Goal: Task Accomplishment & Management: Complete application form

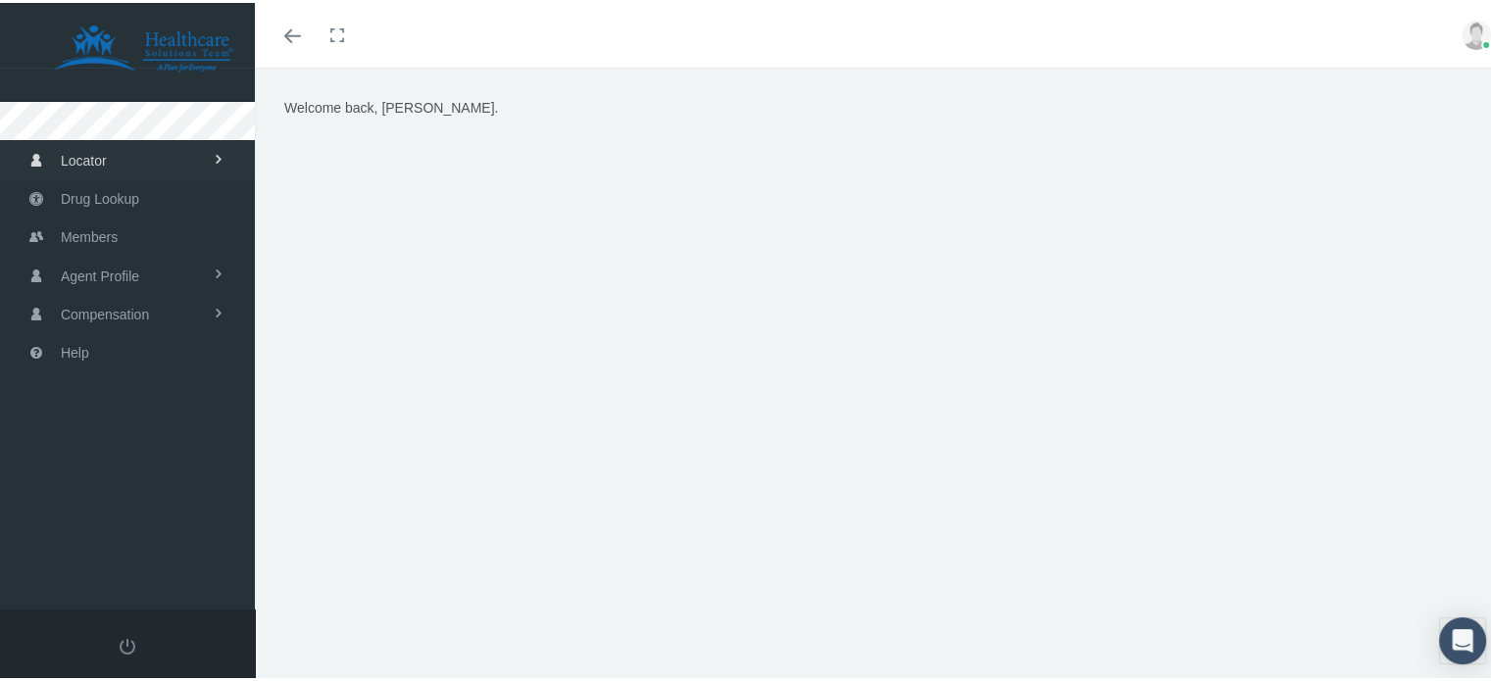
click at [124, 149] on link "Locator" at bounding box center [127, 157] width 255 height 38
click at [124, 151] on link "Locator" at bounding box center [127, 157] width 255 height 38
click at [119, 197] on span "Drug Lookup" at bounding box center [100, 195] width 78 height 37
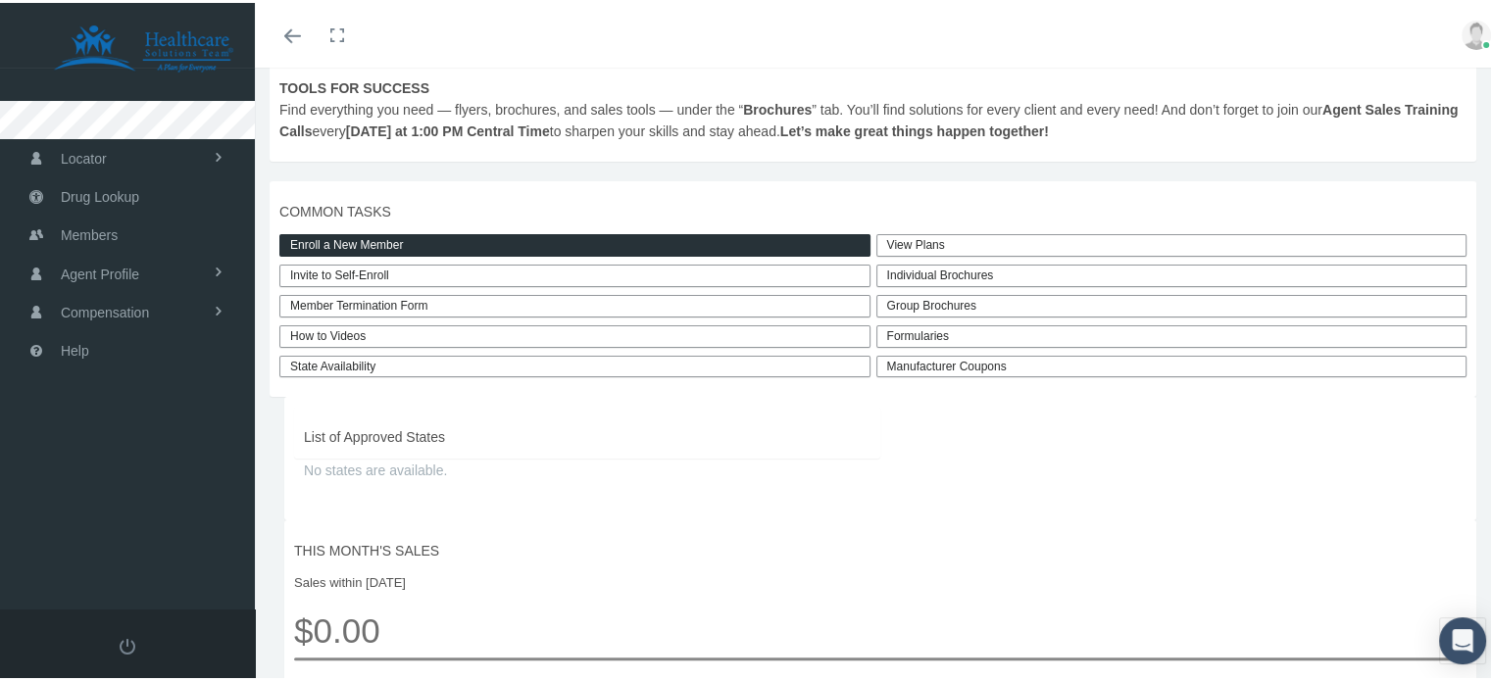
scroll to position [392, 0]
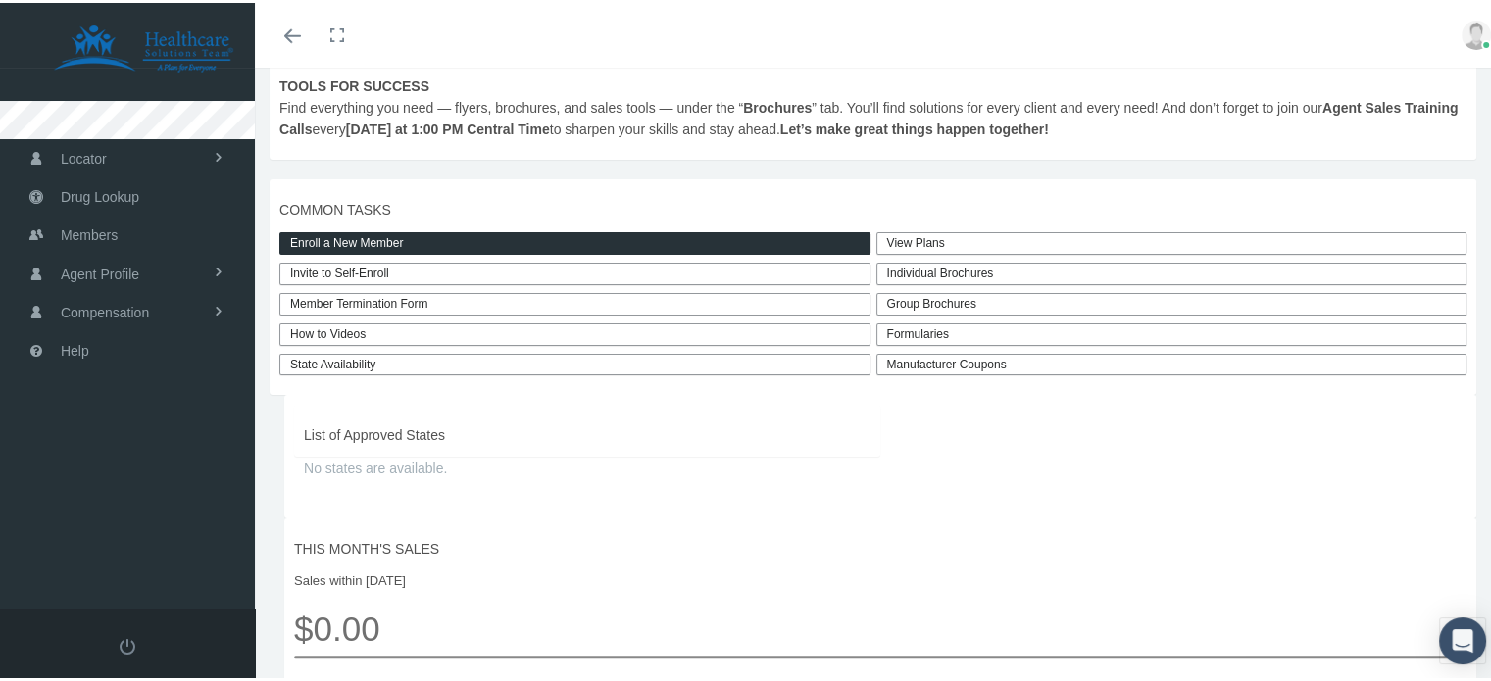
click at [931, 252] on link "View Plans" at bounding box center [1172, 240] width 591 height 23
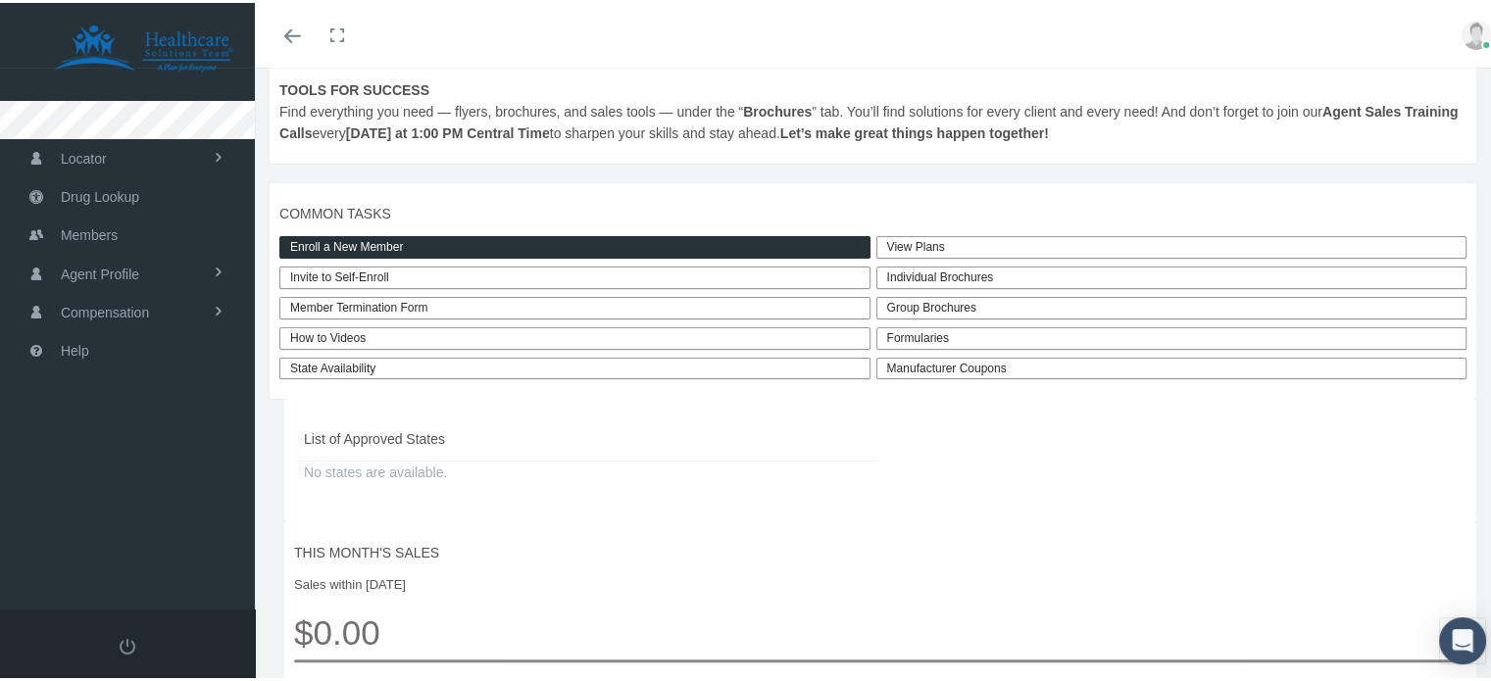
scroll to position [392, 0]
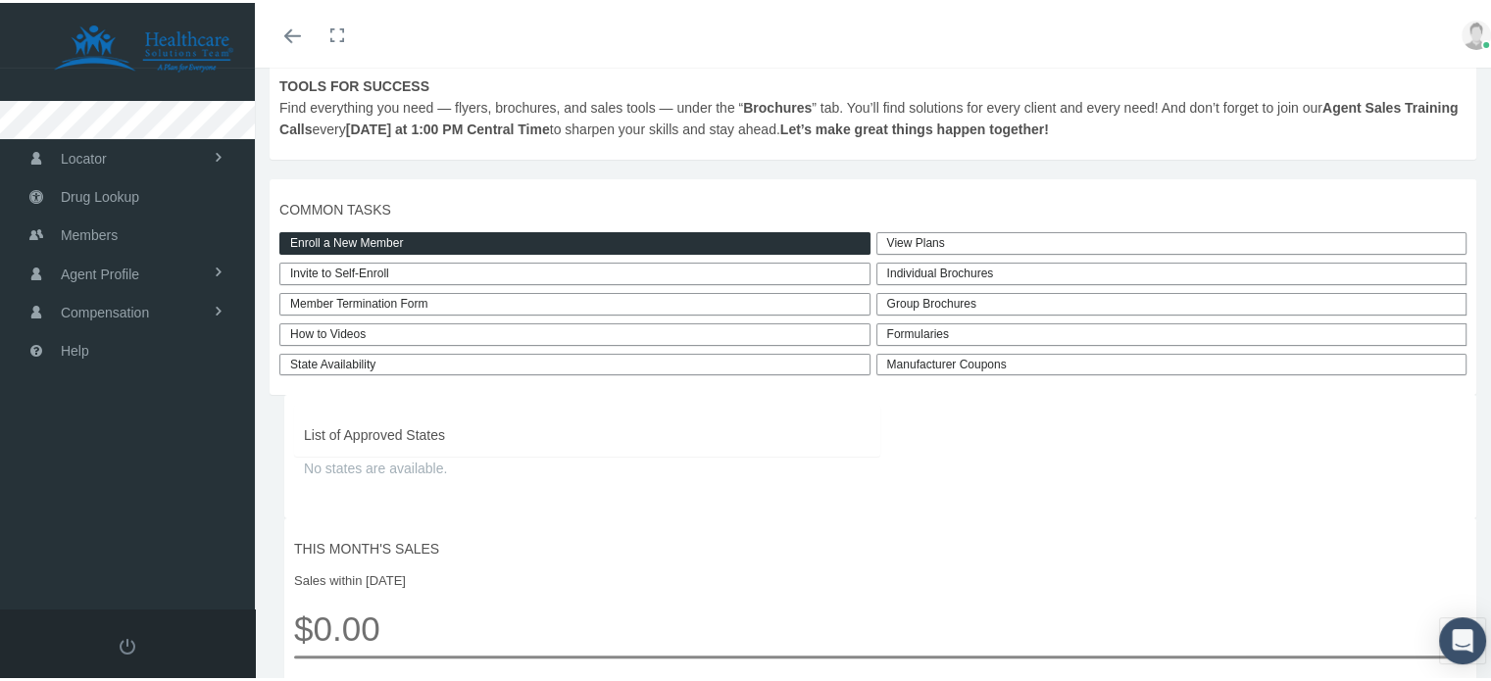
click at [902, 252] on link "View Plans" at bounding box center [1172, 240] width 591 height 23
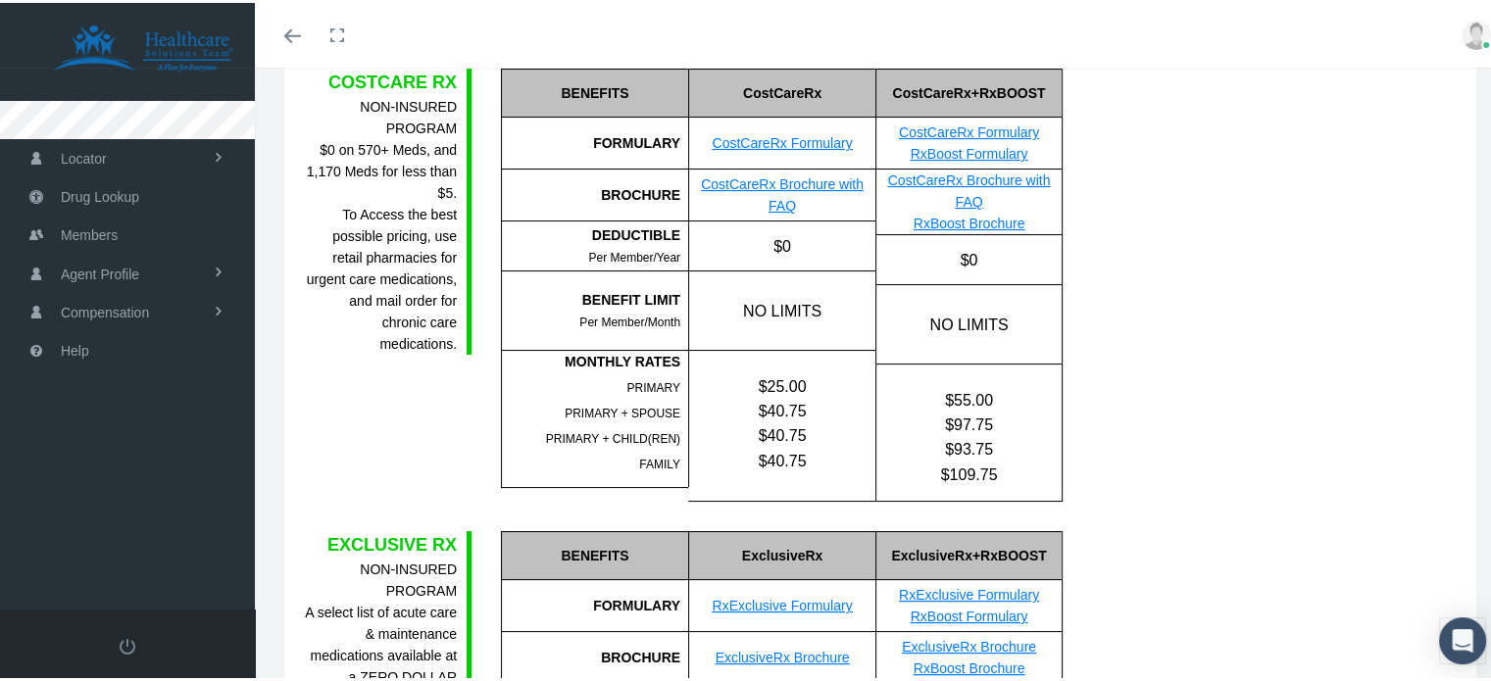
scroll to position [196, 0]
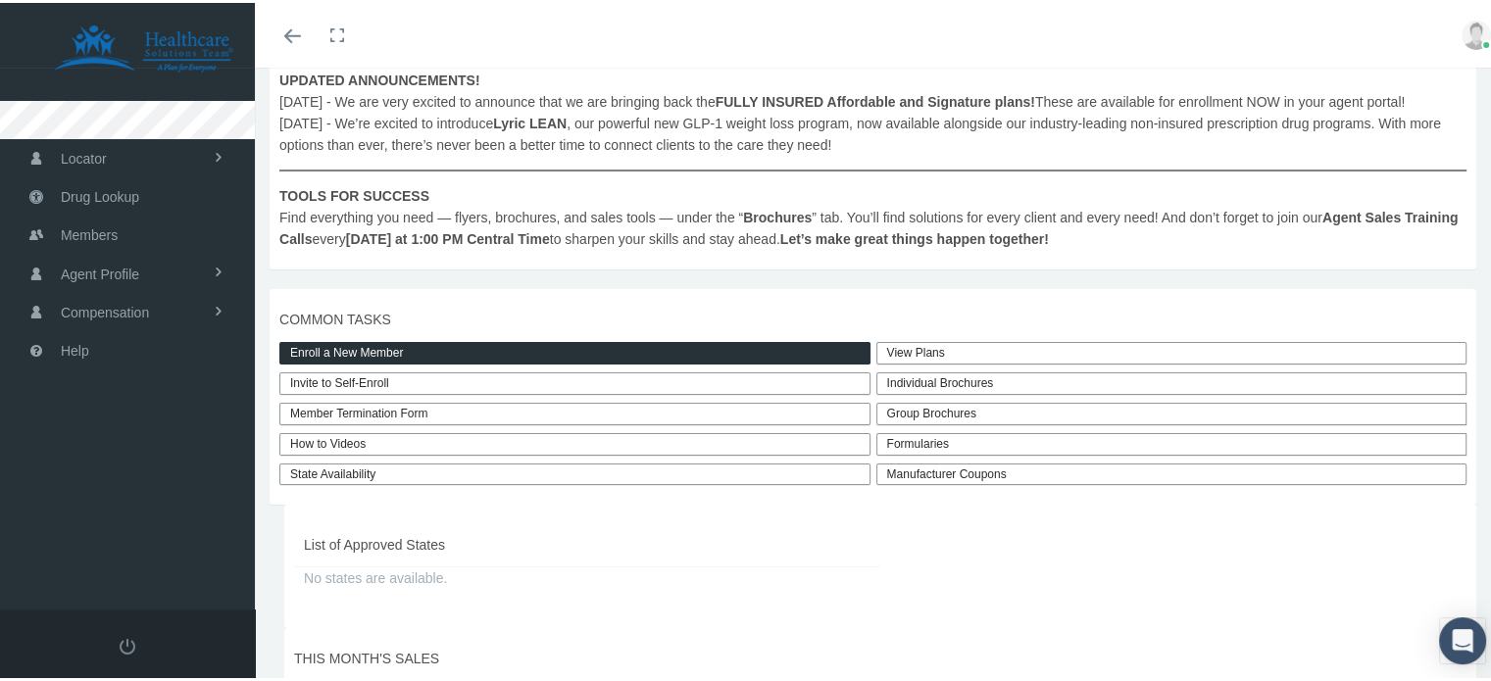
scroll to position [294, 0]
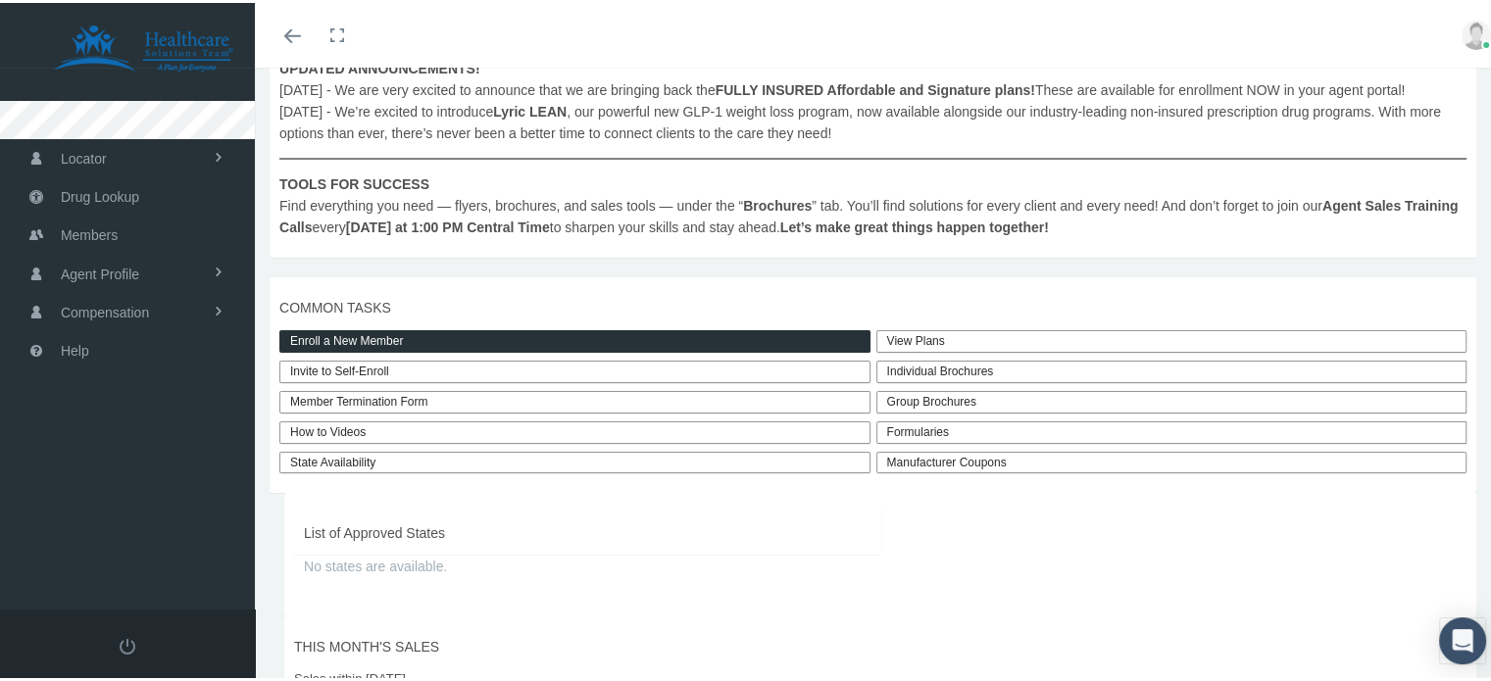
click at [932, 350] on link "View Plans" at bounding box center [1172, 338] width 591 height 23
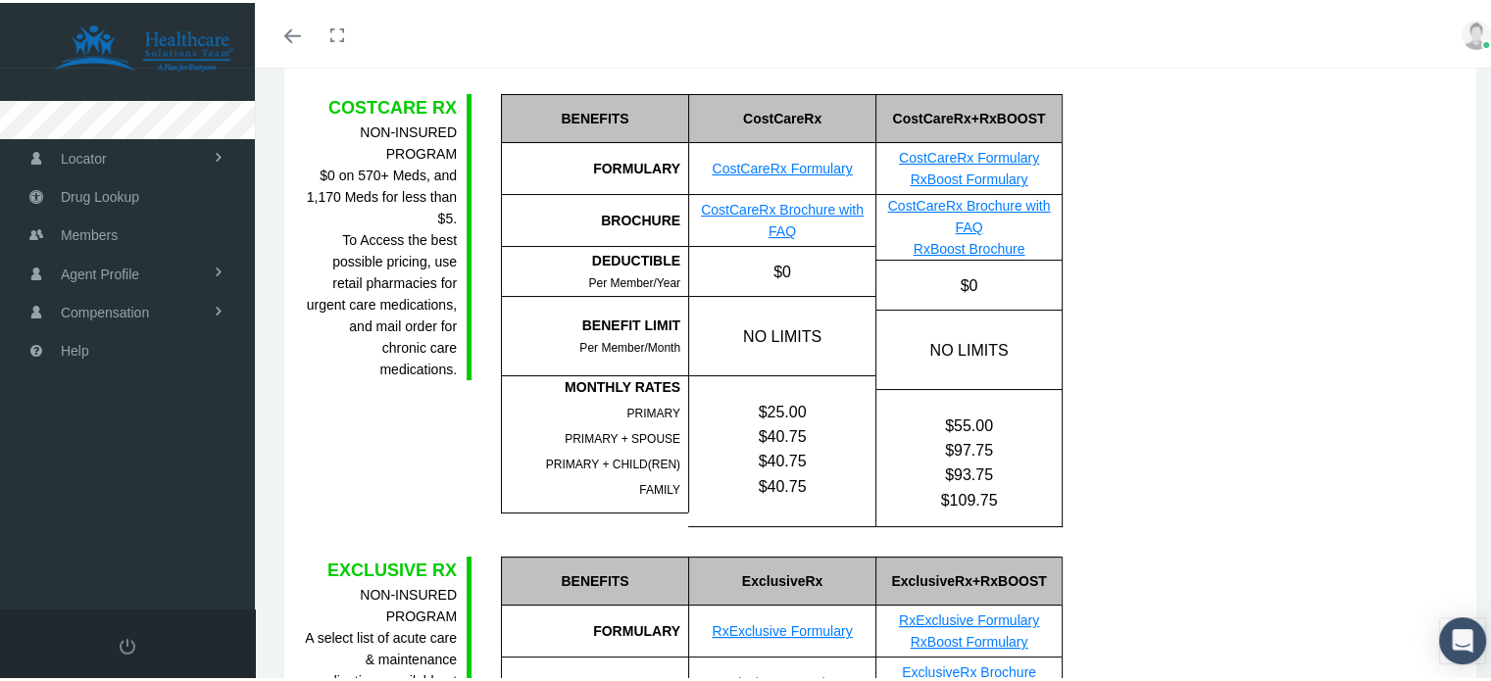
scroll to position [196, 0]
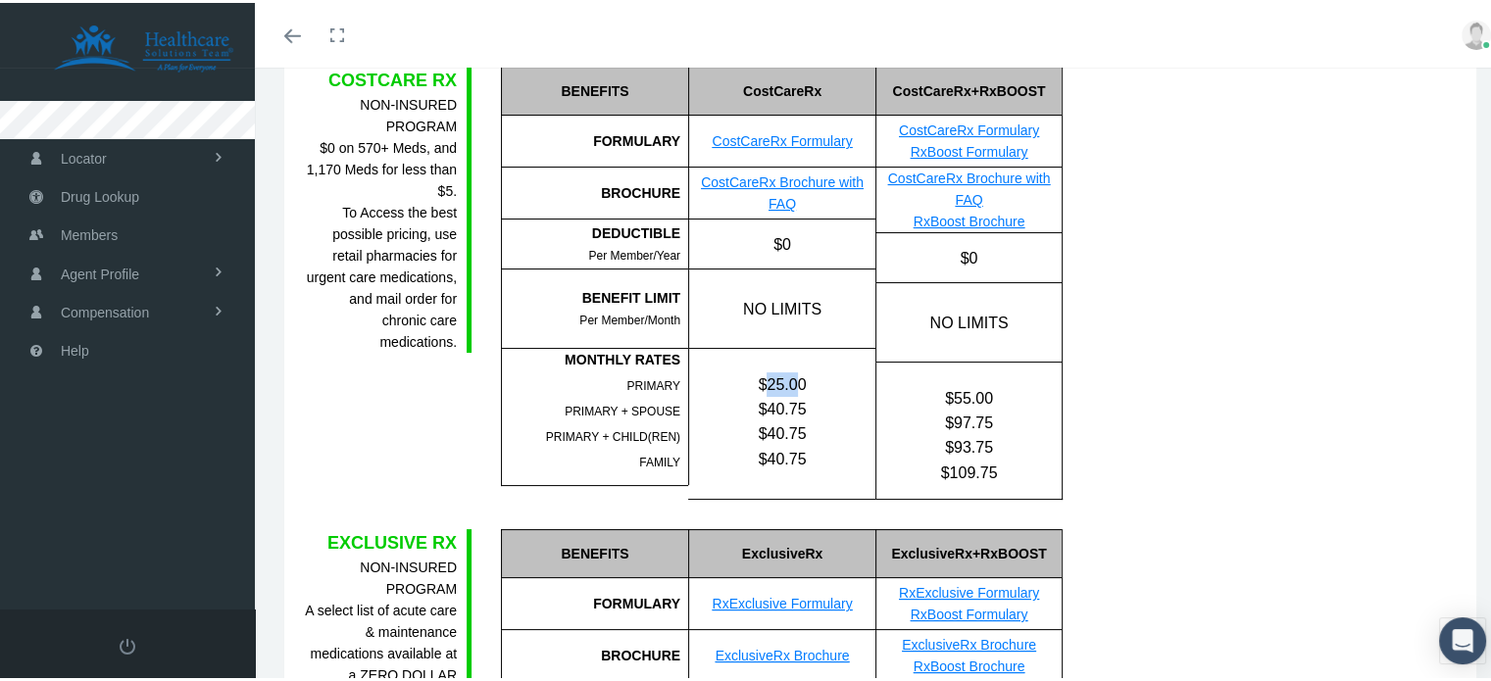
drag, startPoint x: 765, startPoint y: 380, endPoint x: 788, endPoint y: 382, distance: 23.6
click at [788, 382] on div "$25.00" at bounding box center [782, 382] width 186 height 25
click at [834, 385] on div "$25.00" at bounding box center [782, 382] width 186 height 25
drag, startPoint x: 765, startPoint y: 377, endPoint x: 799, endPoint y: 377, distance: 34.3
click at [799, 377] on div "$25.00" at bounding box center [782, 382] width 186 height 25
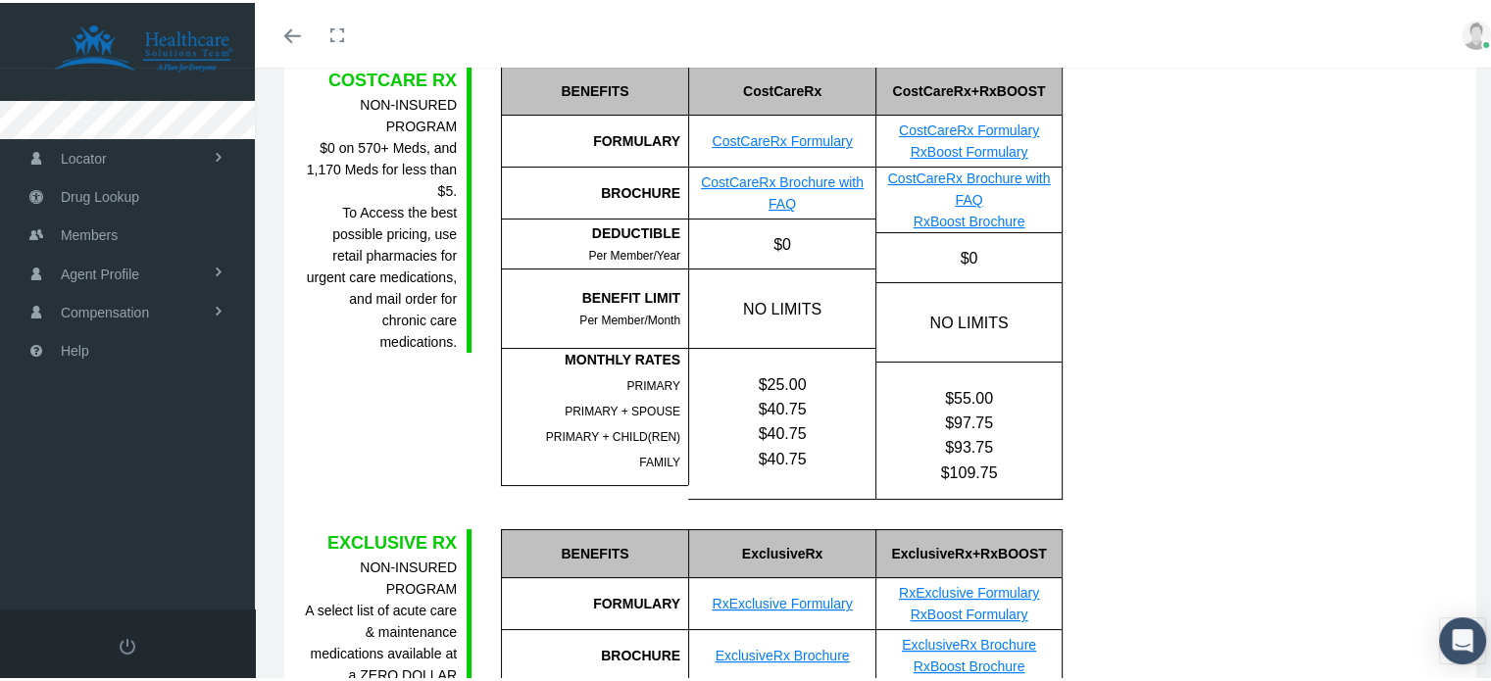
click at [1187, 369] on div "FG = Formulary Generic FB = Formulary Brand NF = Non-Formulary" at bounding box center [1176, 280] width 197 height 433
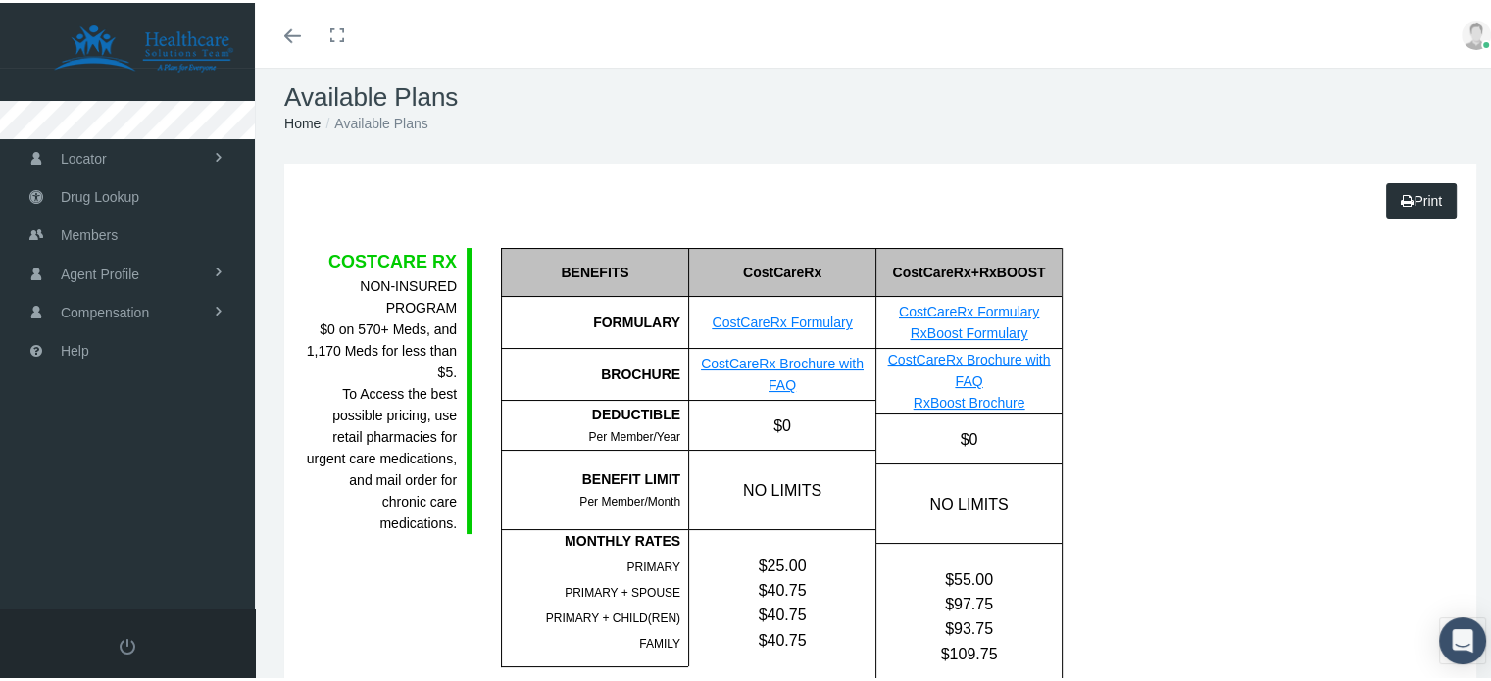
scroll to position [0, 0]
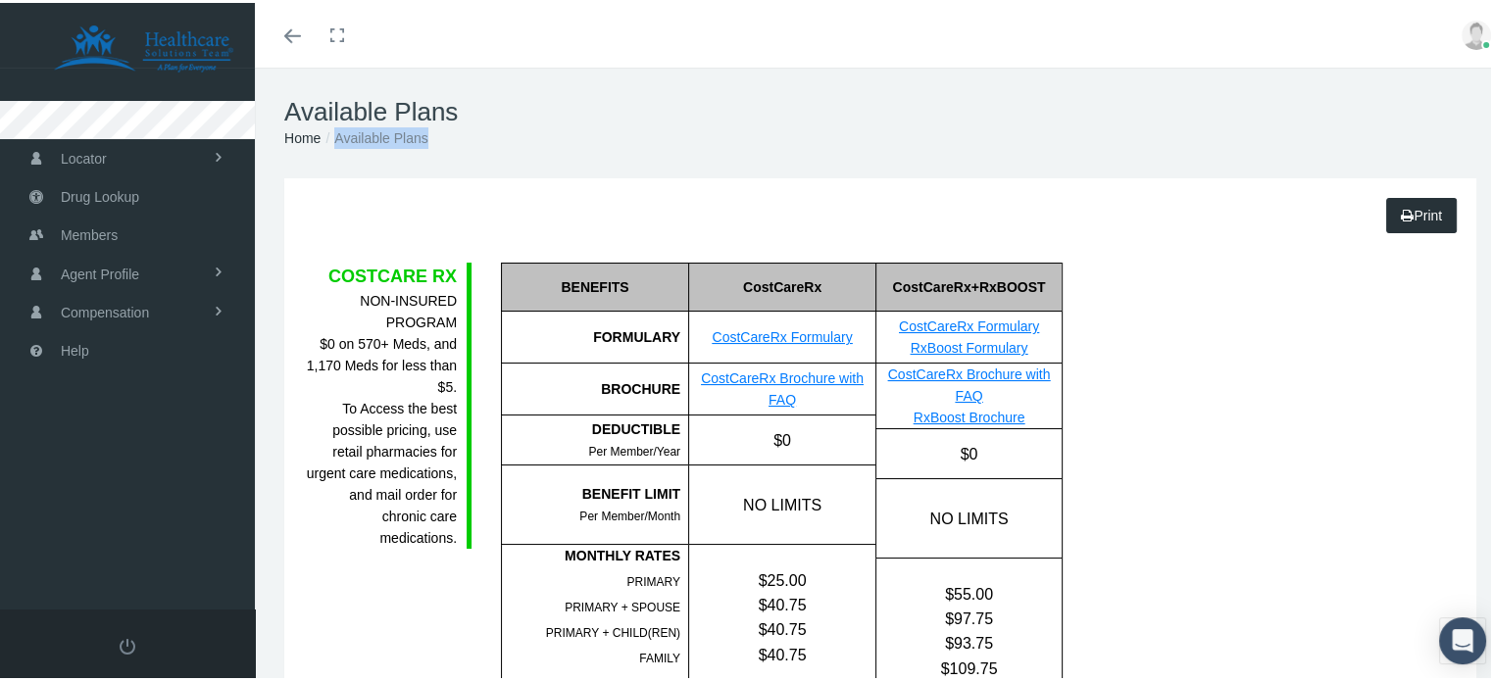
drag, startPoint x: 428, startPoint y: 133, endPoint x: 338, endPoint y: 127, distance: 89.4
click at [338, 127] on li "Available Plans" at bounding box center [374, 136] width 107 height 22
drag, startPoint x: 335, startPoint y: 136, endPoint x: 425, endPoint y: 144, distance: 89.6
click at [425, 144] on li "Available Plans" at bounding box center [374, 136] width 107 height 22
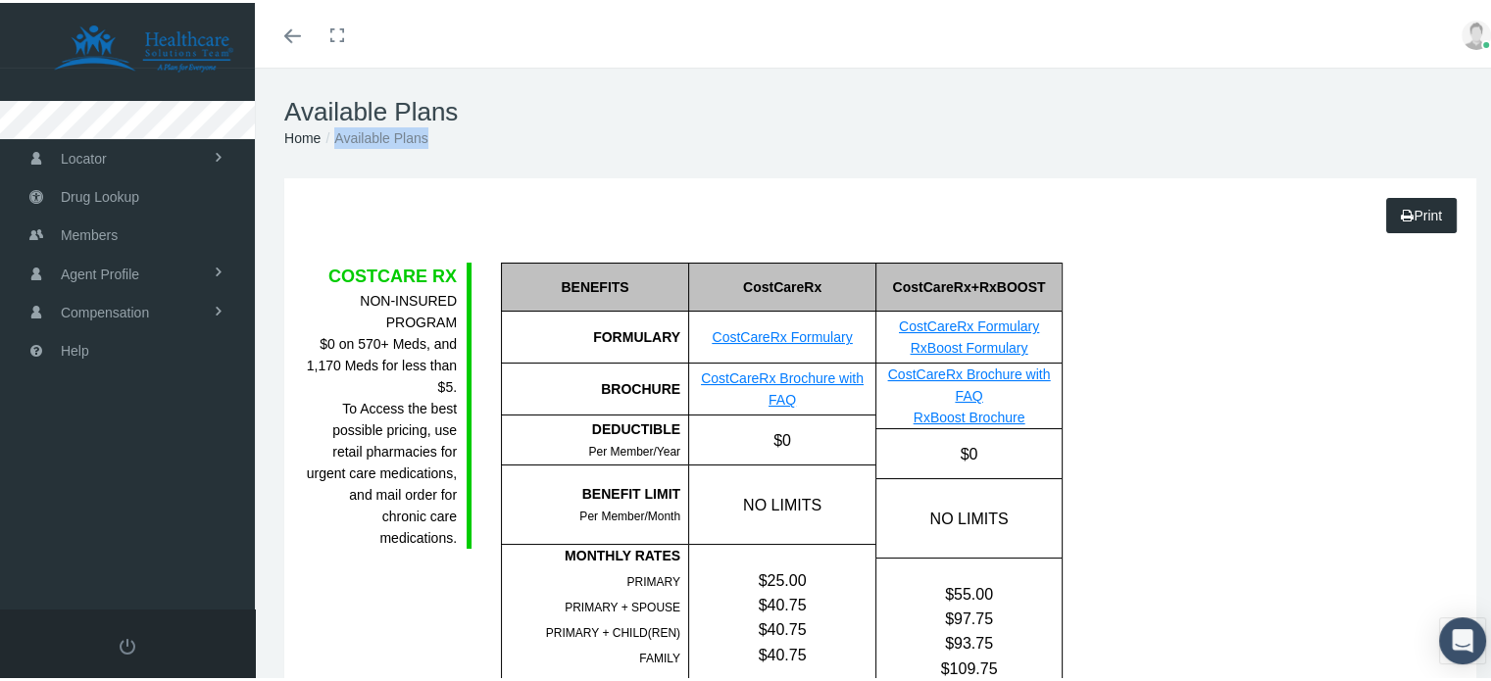
click at [417, 172] on div "Available Plans Home Available Plans" at bounding box center [880, 120] width 1251 height 111
click at [381, 164] on div "Available Plans Home Available Plans" at bounding box center [880, 120] width 1251 height 111
drag, startPoint x: 335, startPoint y: 134, endPoint x: 426, endPoint y: 136, distance: 90.2
click at [426, 136] on li "Available Plans" at bounding box center [374, 136] width 107 height 22
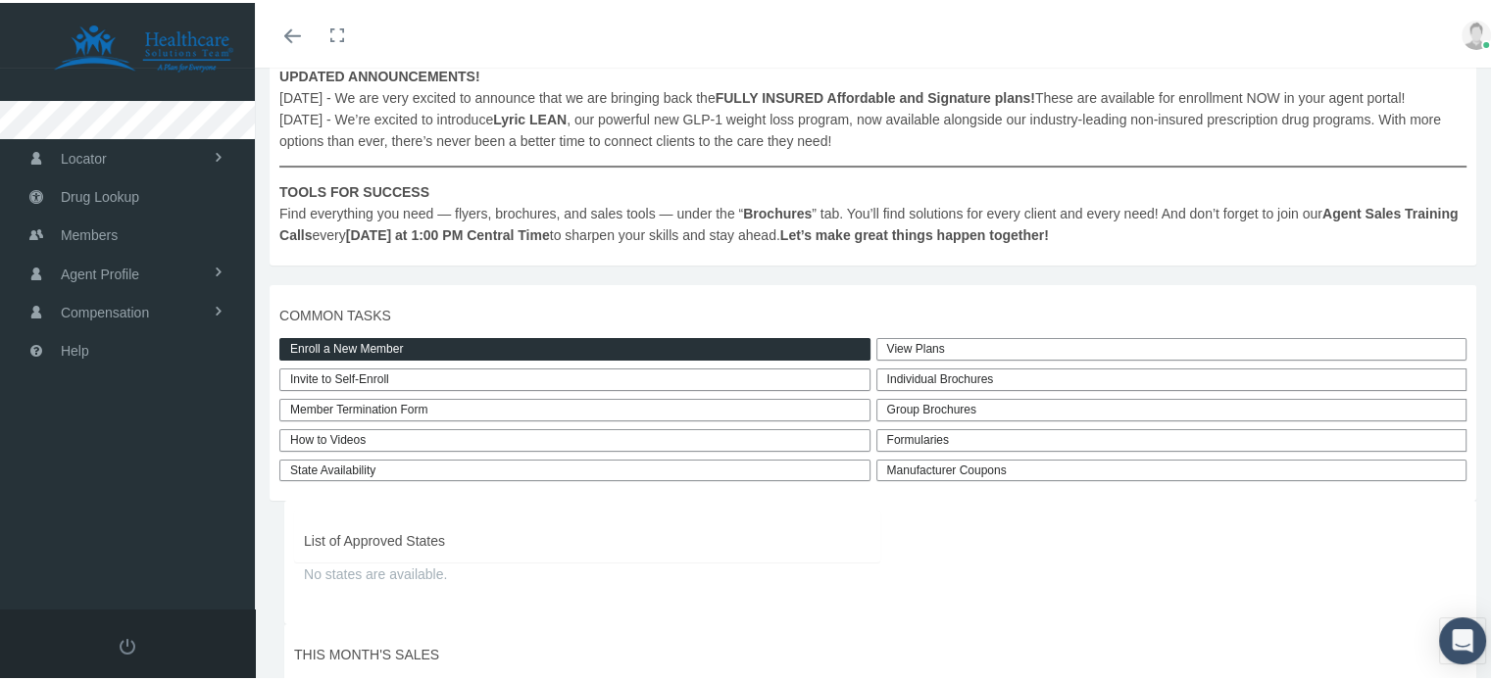
scroll to position [294, 0]
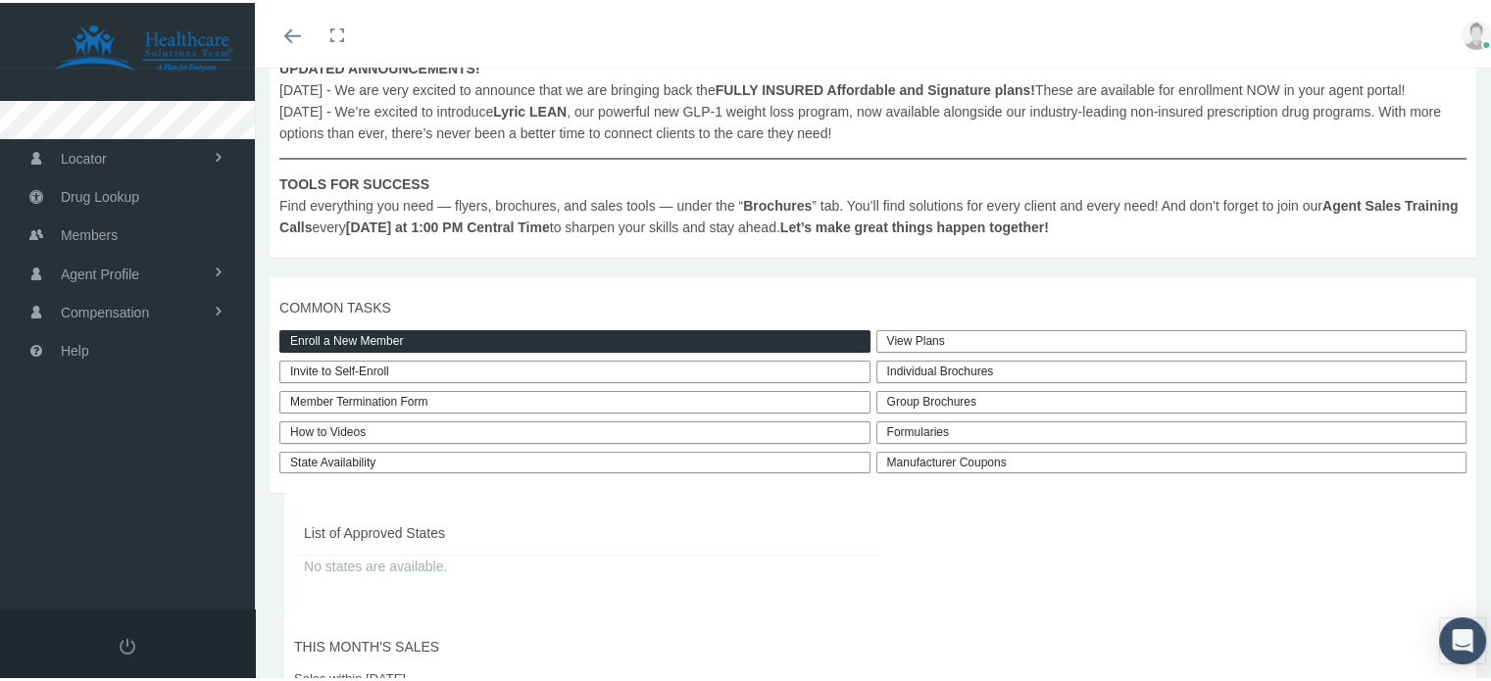
click at [418, 350] on link "Enroll a New Member" at bounding box center [574, 338] width 591 height 23
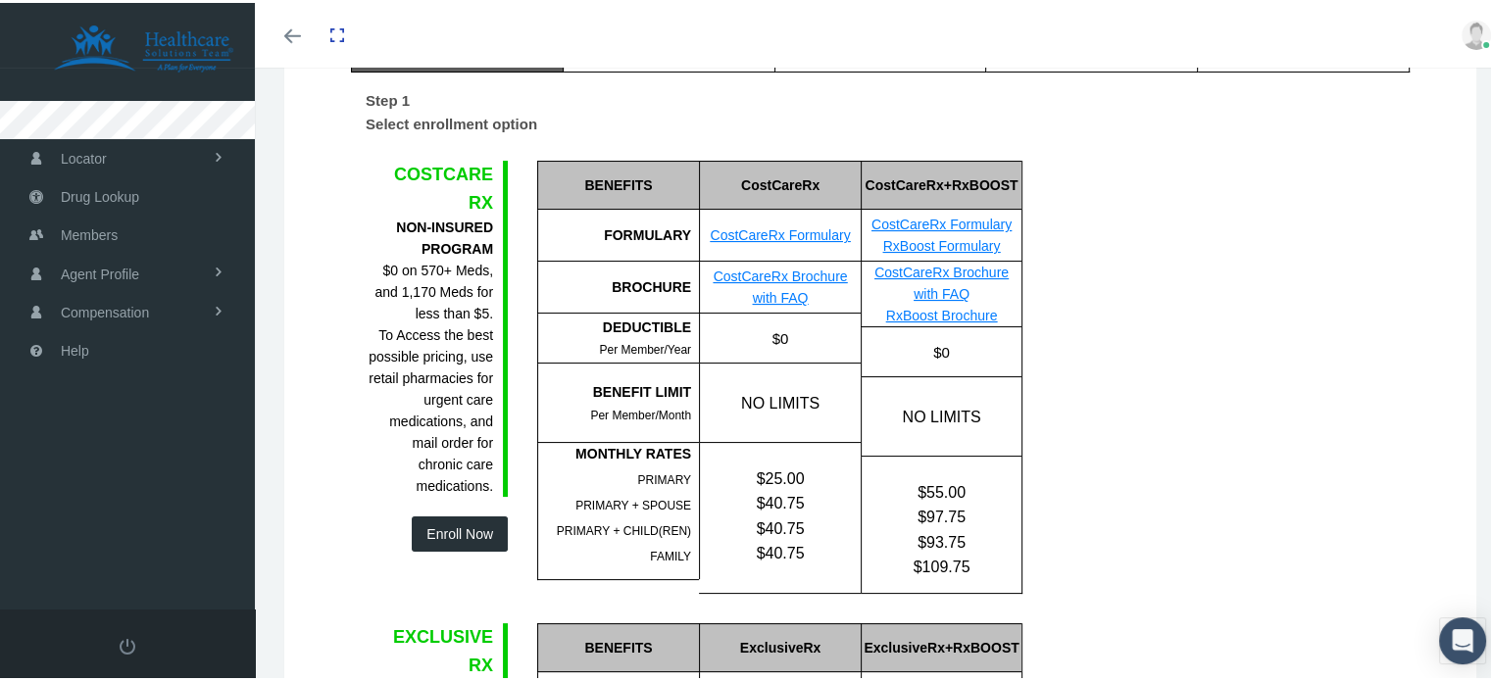
scroll to position [392, 0]
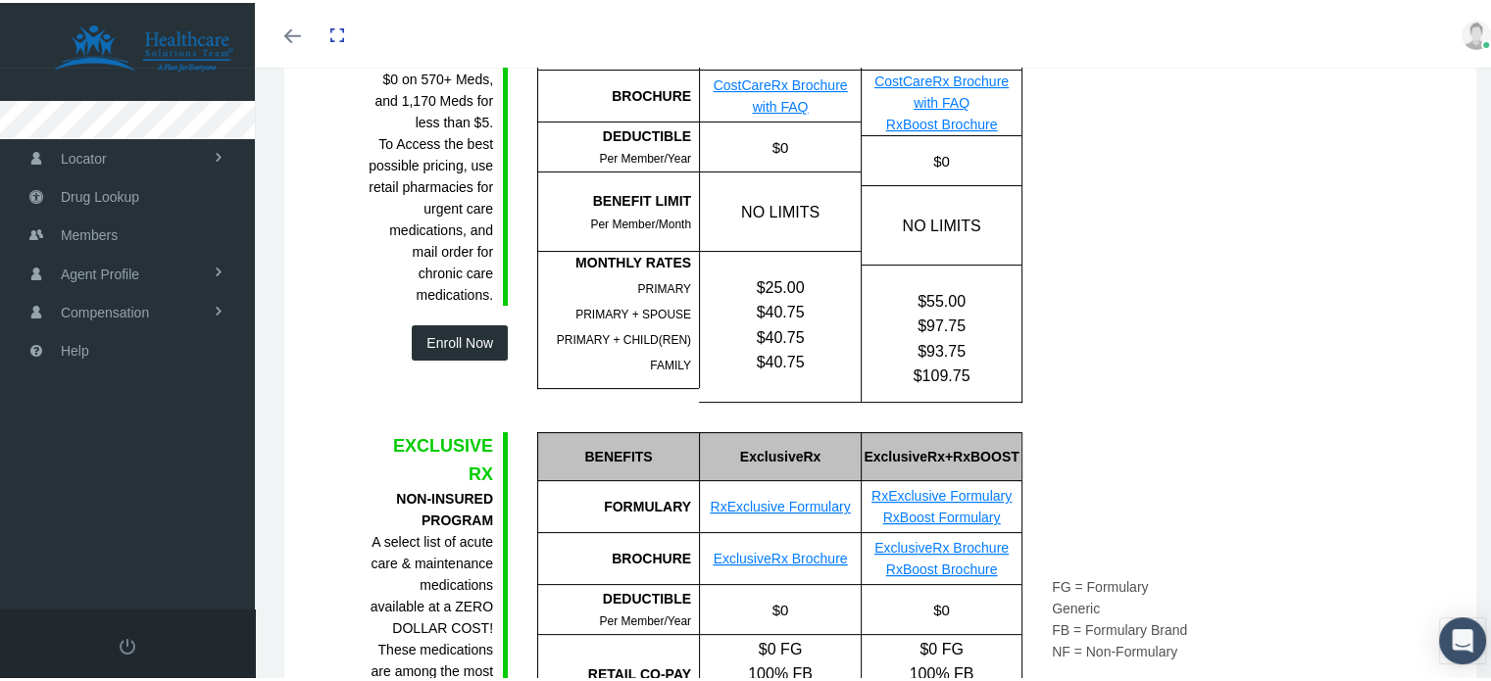
click at [453, 347] on button "Enroll Now" at bounding box center [460, 340] width 96 height 35
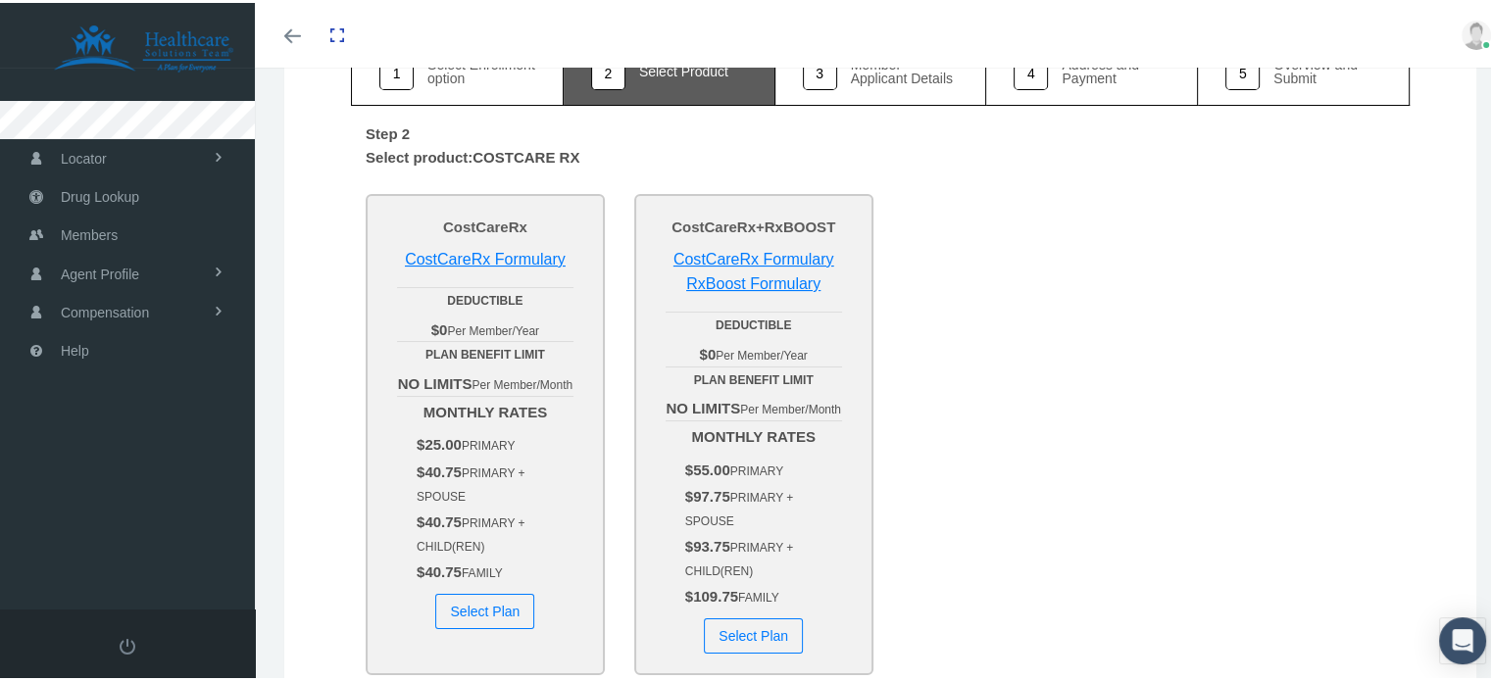
scroll to position [196, 0]
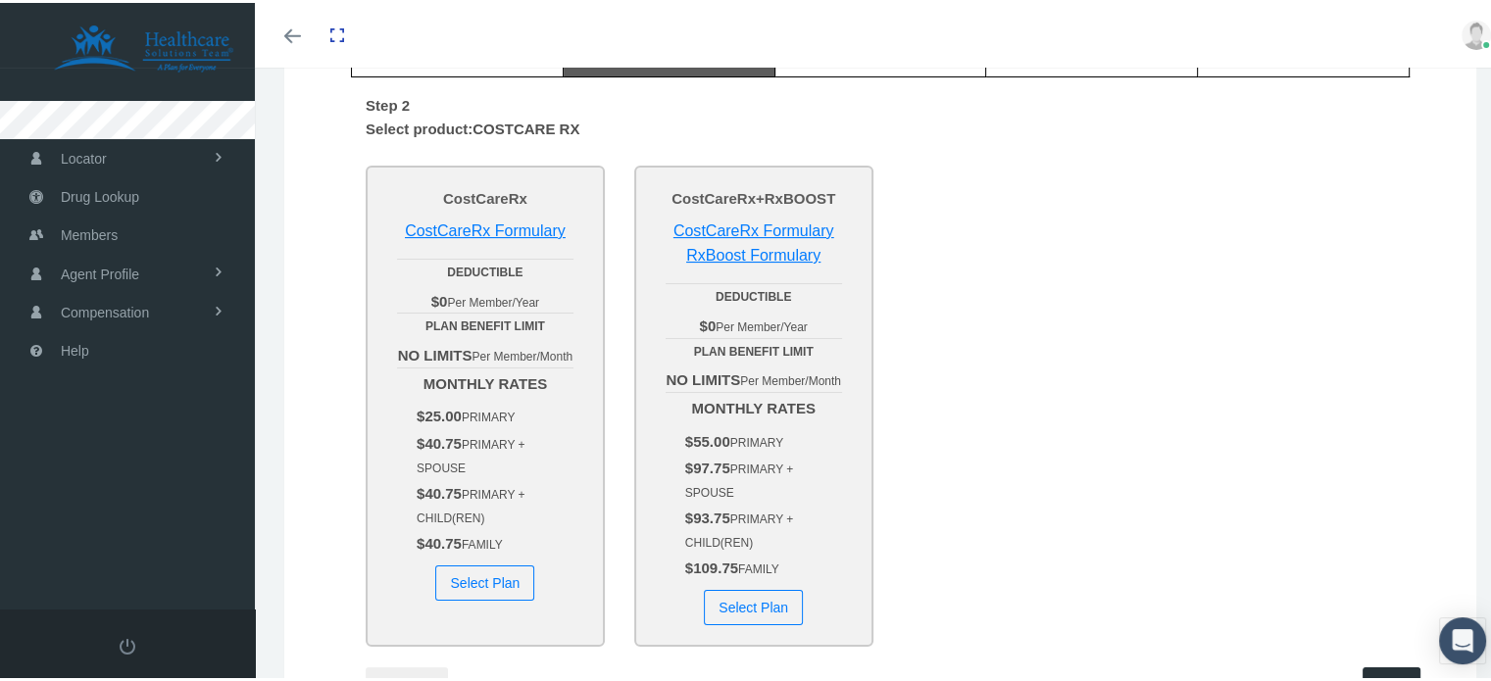
click at [467, 598] on button "Select Plan" at bounding box center [484, 580] width 99 height 35
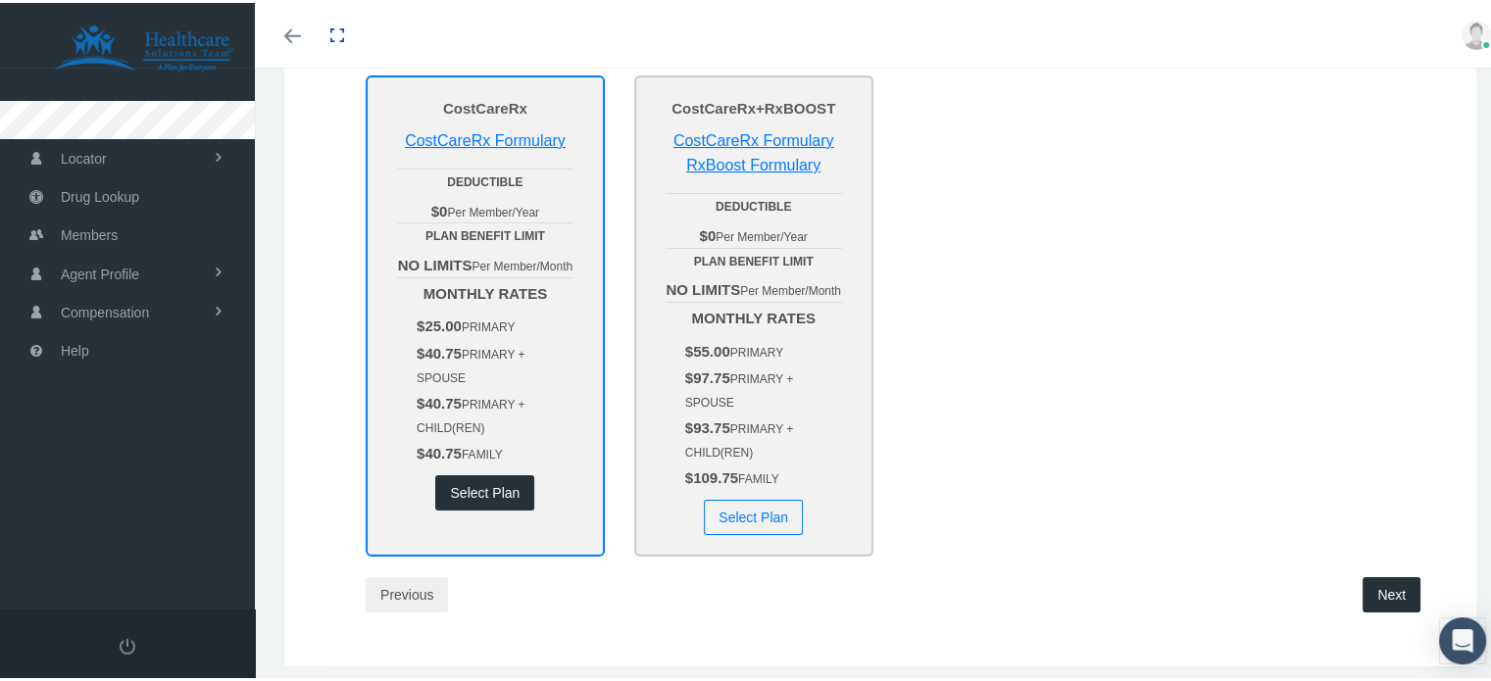
scroll to position [294, 0]
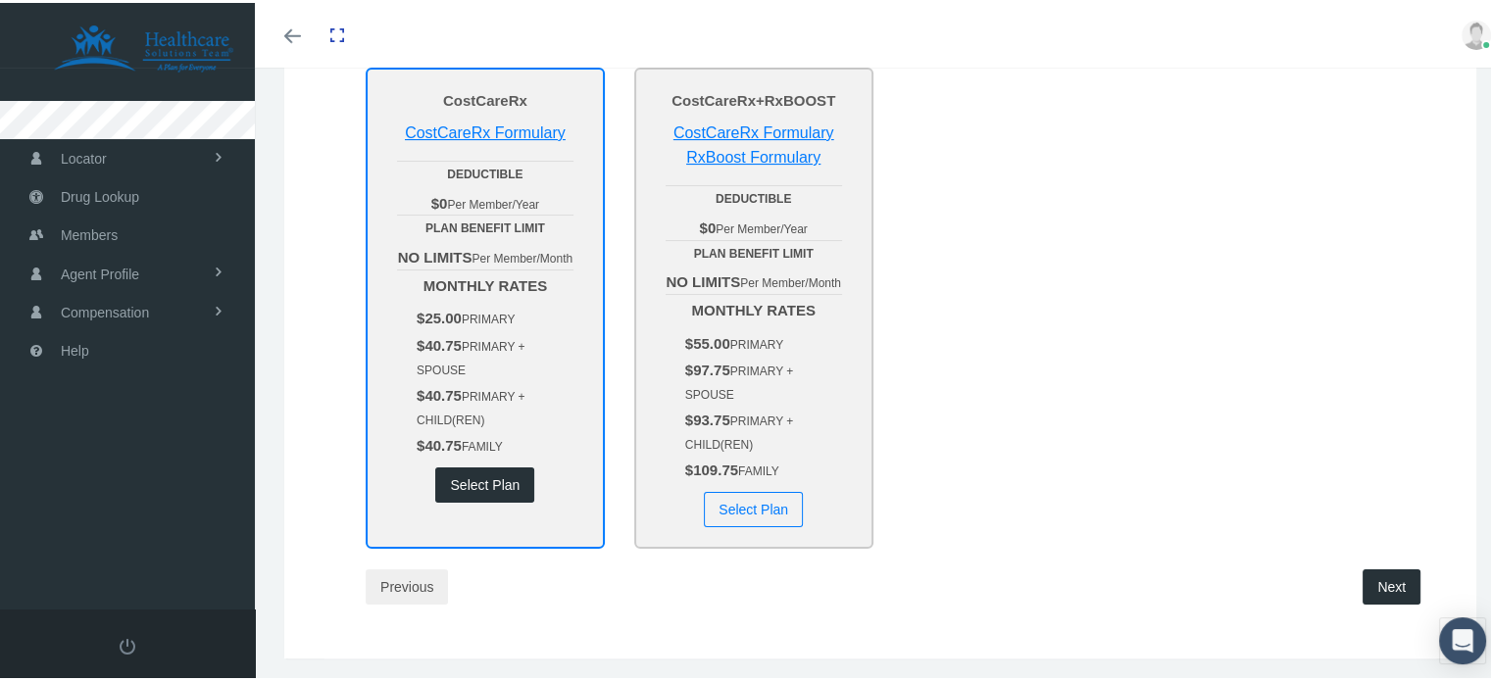
click at [472, 500] on button "Select Plan" at bounding box center [484, 482] width 99 height 35
click at [1389, 602] on button "Next" at bounding box center [1392, 584] width 58 height 35
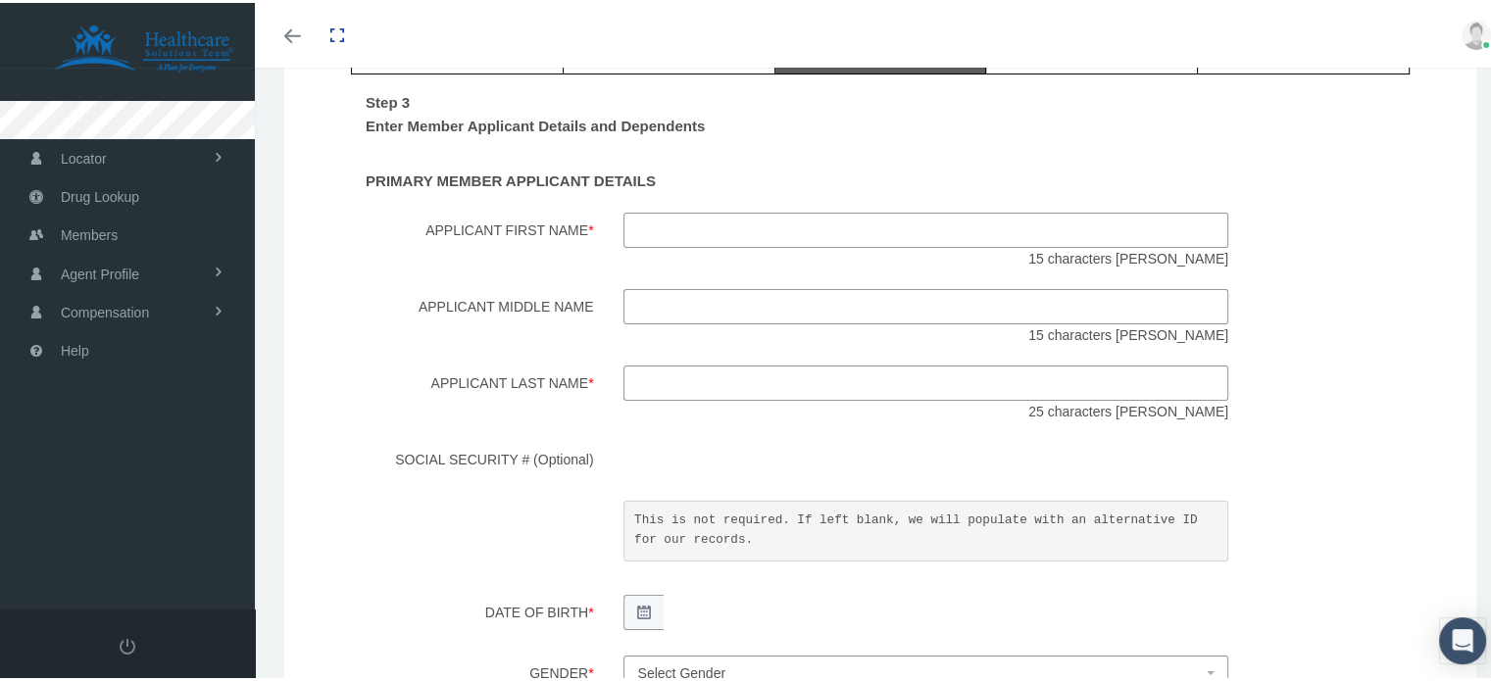
scroll to position [196, 0]
click at [720, 226] on input "Applicant First Name *" at bounding box center [927, 230] width 606 height 35
type input "Andrea"
drag, startPoint x: 683, startPoint y: 311, endPoint x: 664, endPoint y: 354, distance: 47.4
click at [682, 312] on input "Applicant Middle Name" at bounding box center [927, 306] width 606 height 35
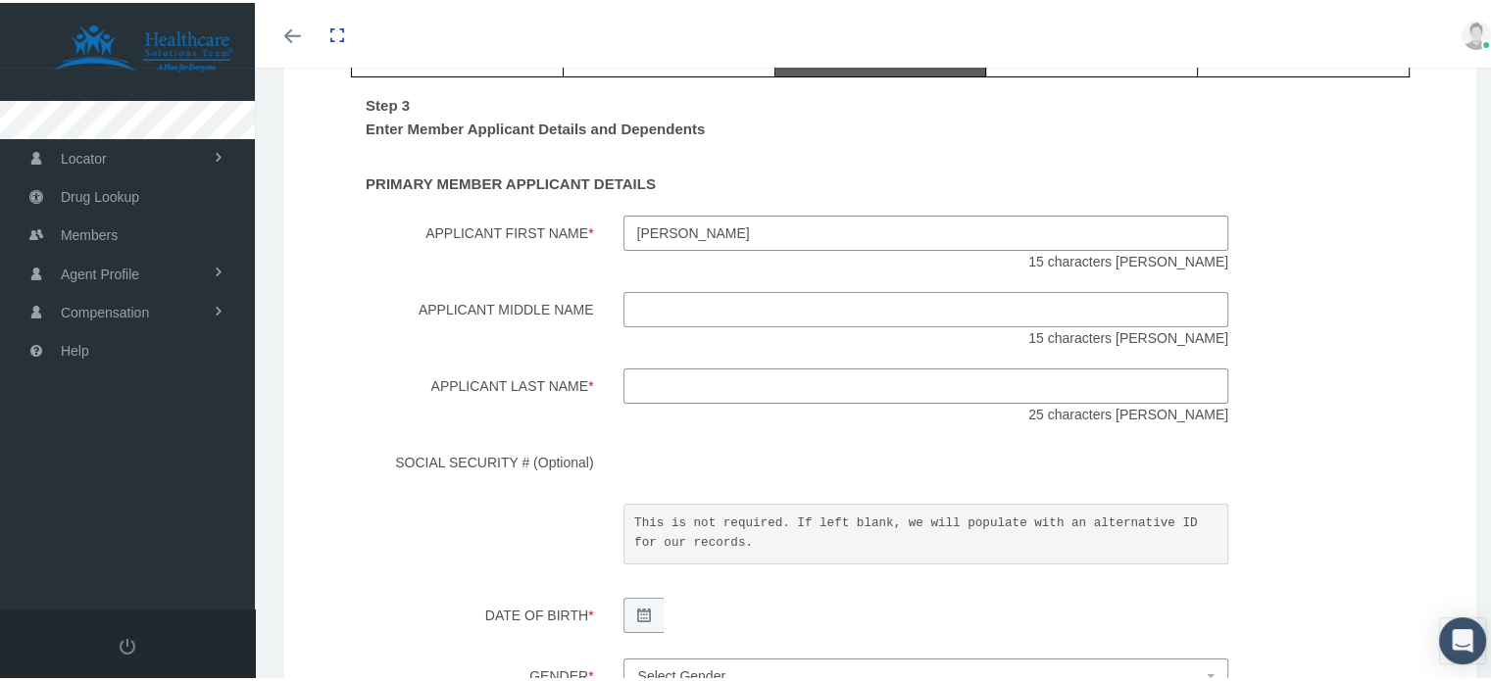
click at [664, 410] on div "25 characters max" at bounding box center [926, 394] width 635 height 57
click at [654, 397] on input "Applicant Last Name *" at bounding box center [927, 383] width 606 height 35
type input "Johnson"
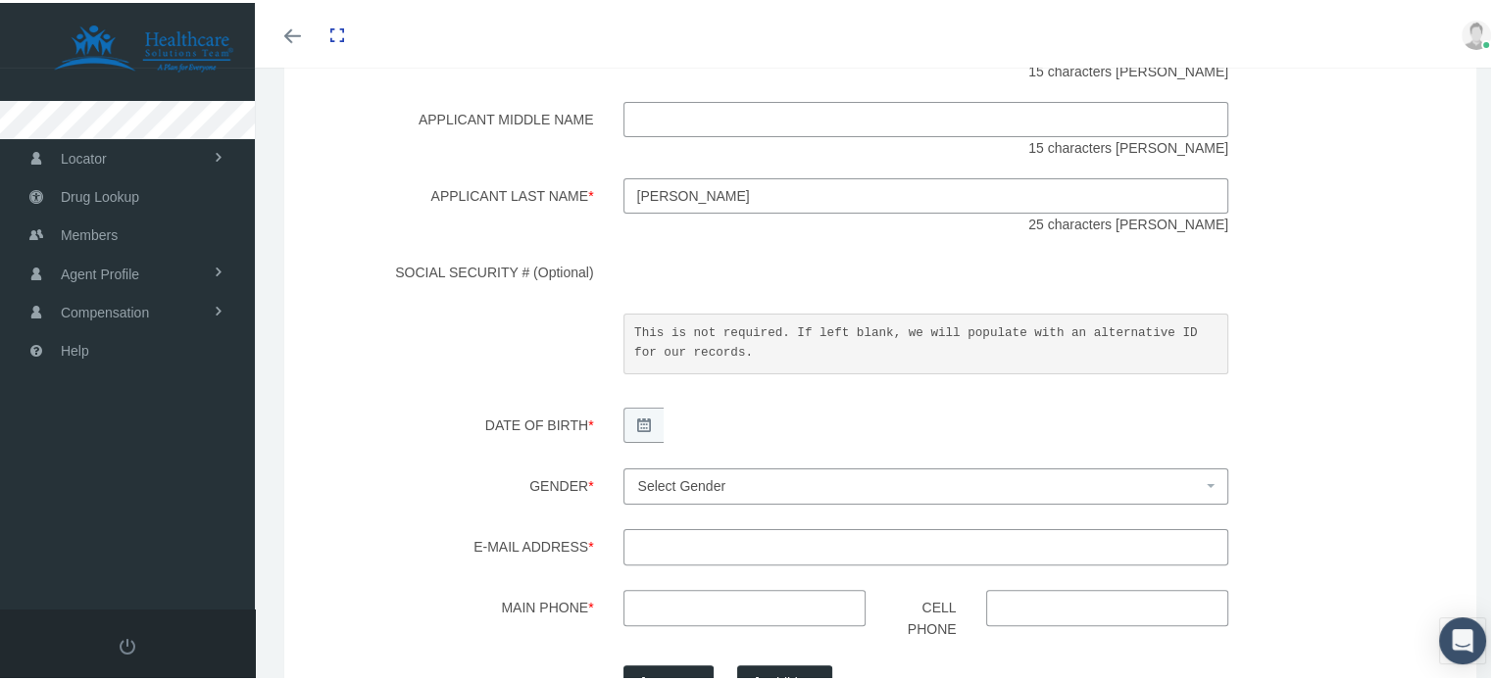
scroll to position [392, 0]
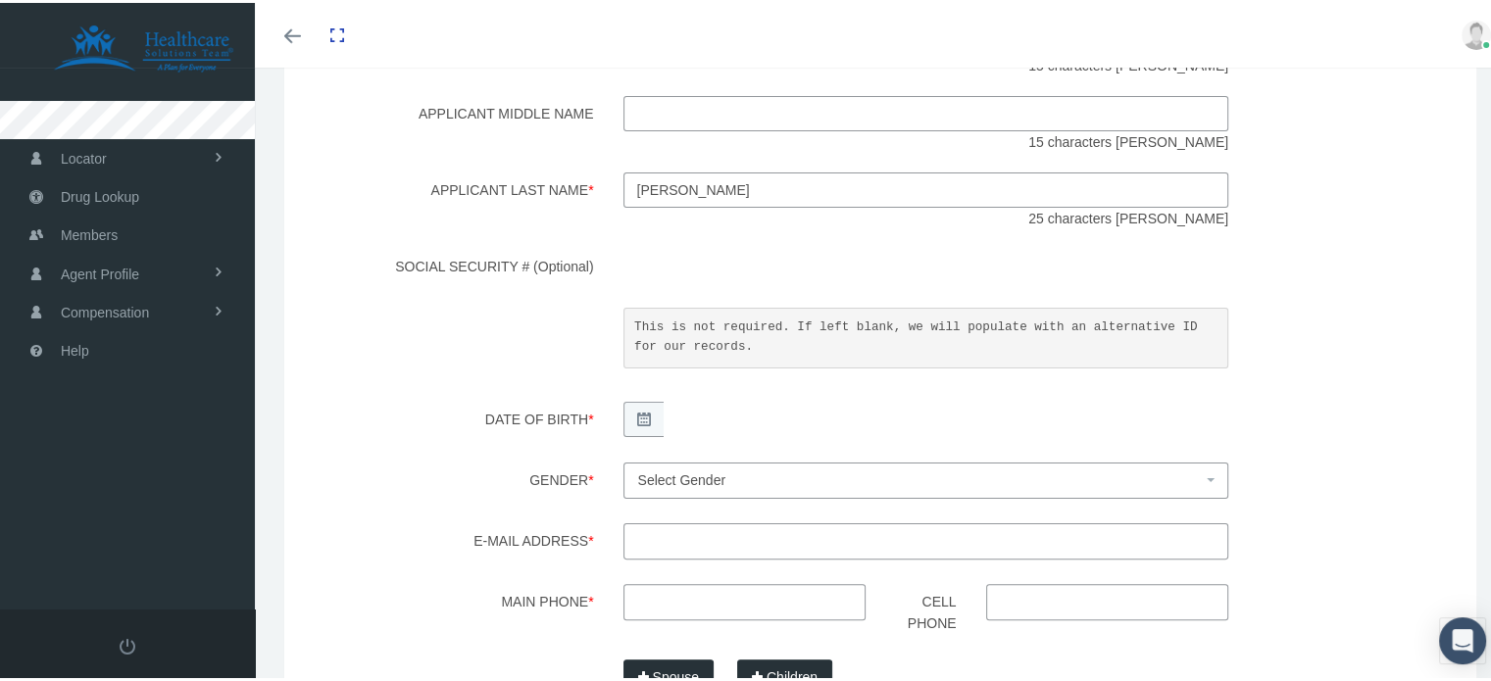
click at [528, 365] on div "SOCIAL SECURITY # (Optional) This is not required. If left blank, we will popul…" at bounding box center [880, 313] width 1088 height 134
click at [637, 419] on icon at bounding box center [644, 417] width 14 height 14
click at [609, 364] on div "This is not required. If left blank, we will populate with an alternative ID fo…" at bounding box center [926, 342] width 635 height 75
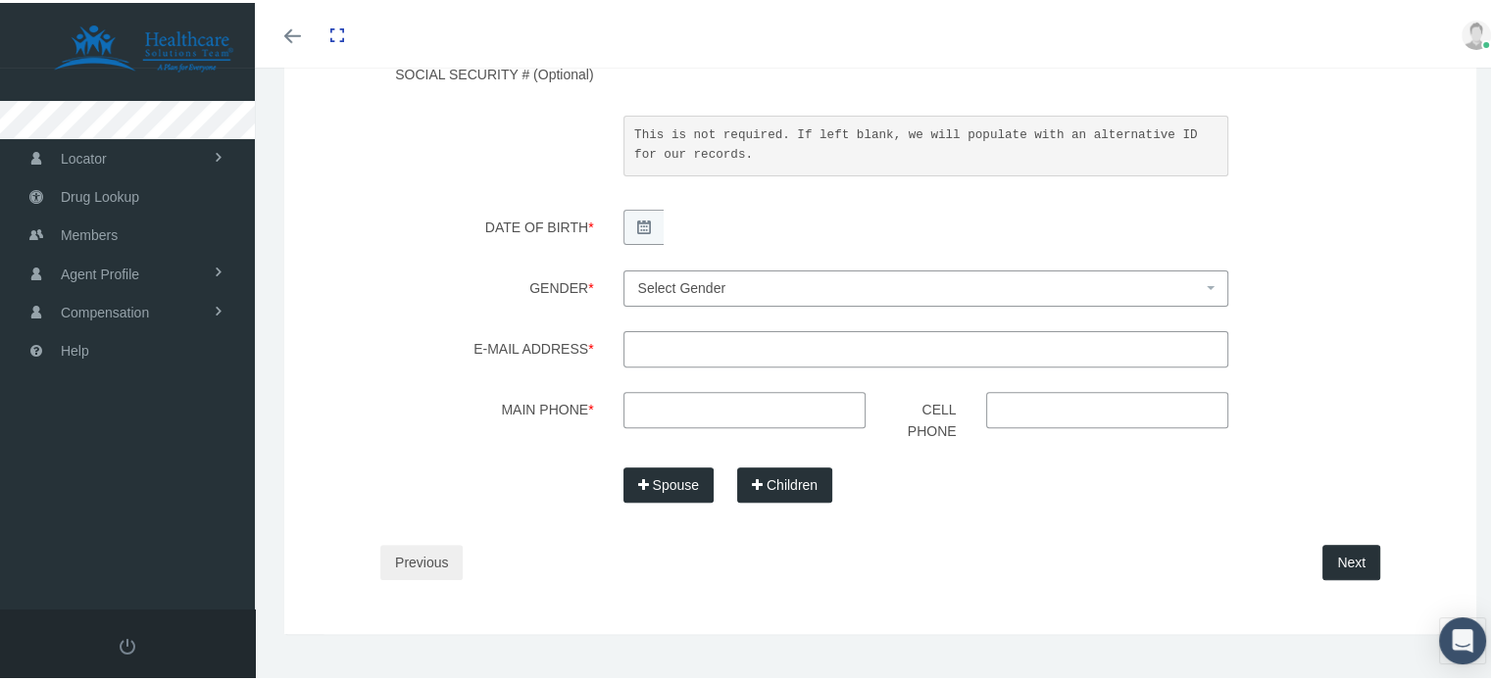
scroll to position [613, 0]
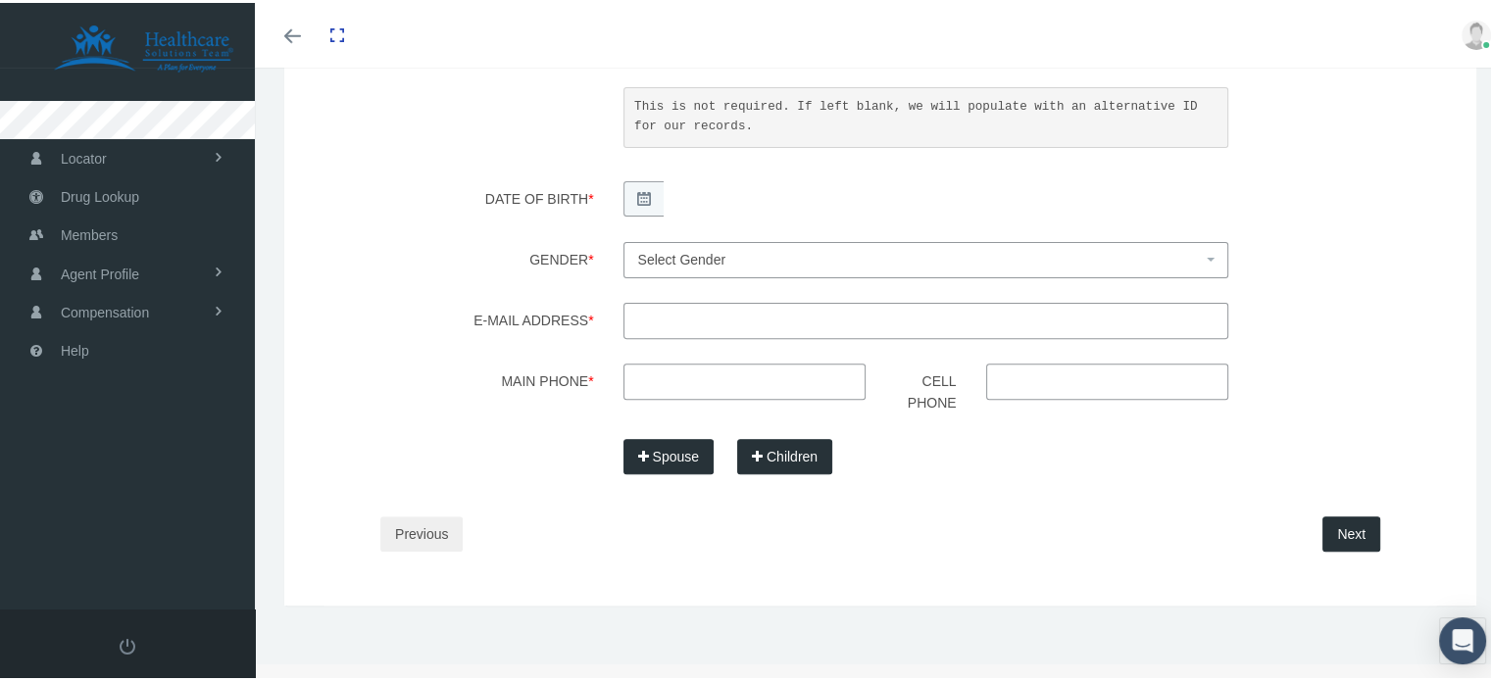
click at [779, 250] on span "Select Gender" at bounding box center [920, 257] width 565 height 22
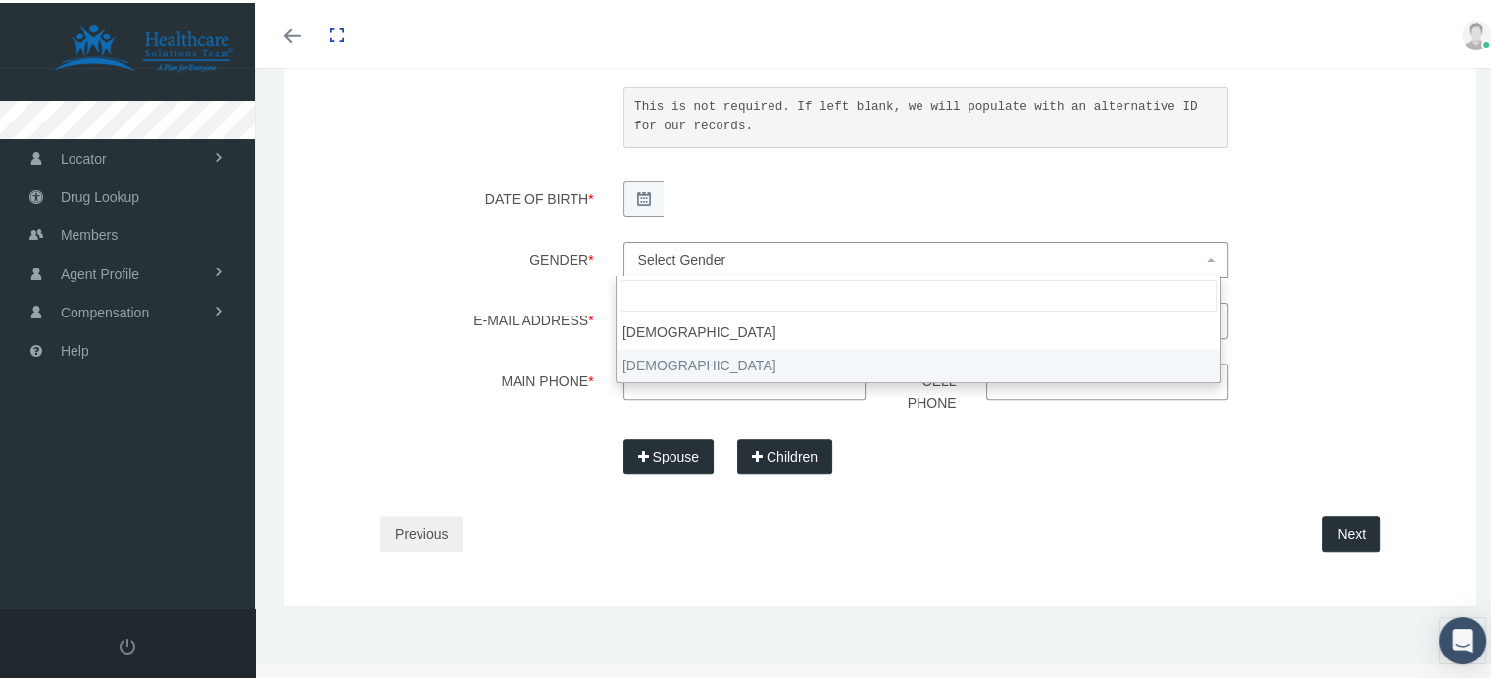
select select "F"
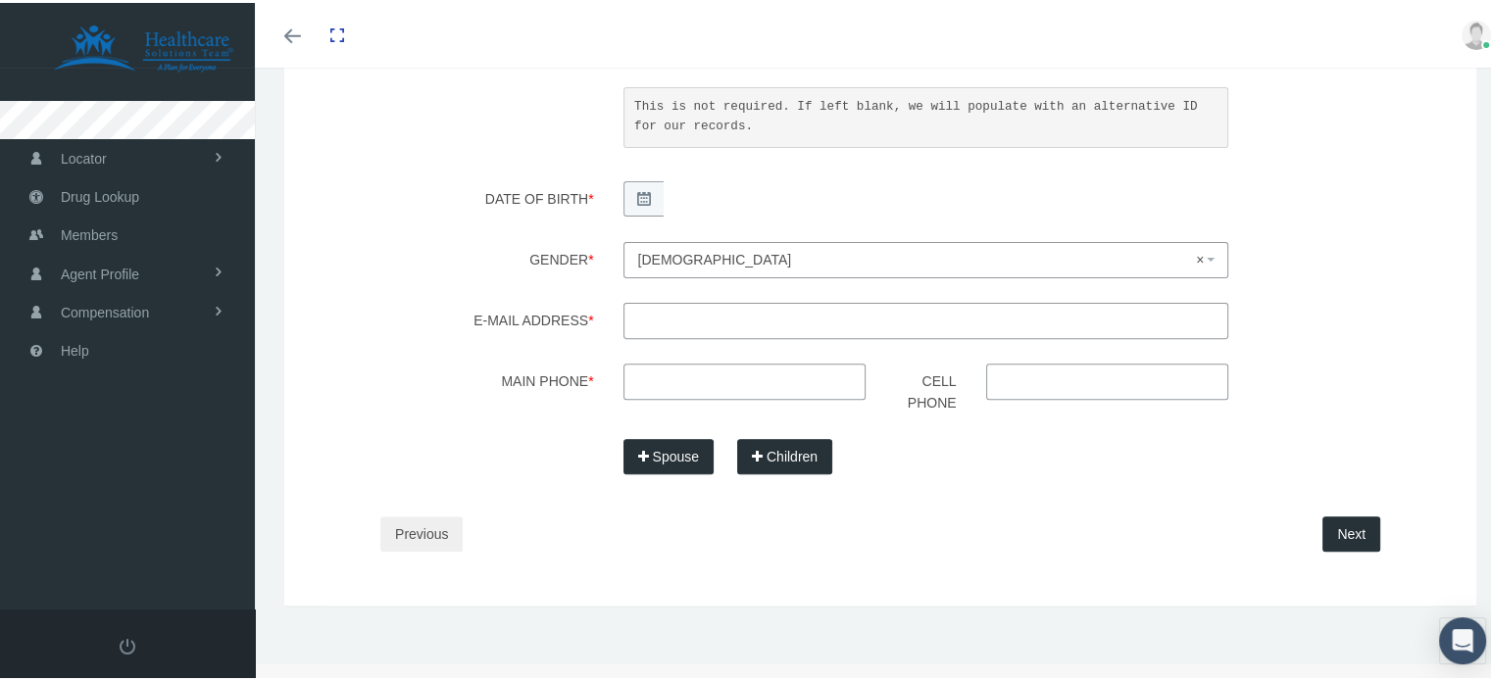
click at [690, 320] on input "E-mail Address *" at bounding box center [927, 317] width 606 height 35
type input "hisprettylady123@gmail.com"
click at [679, 380] on input "Main Phone *" at bounding box center [745, 378] width 243 height 35
type input "443-416-3386"
click at [1334, 538] on button "Next" at bounding box center [1352, 531] width 58 height 35
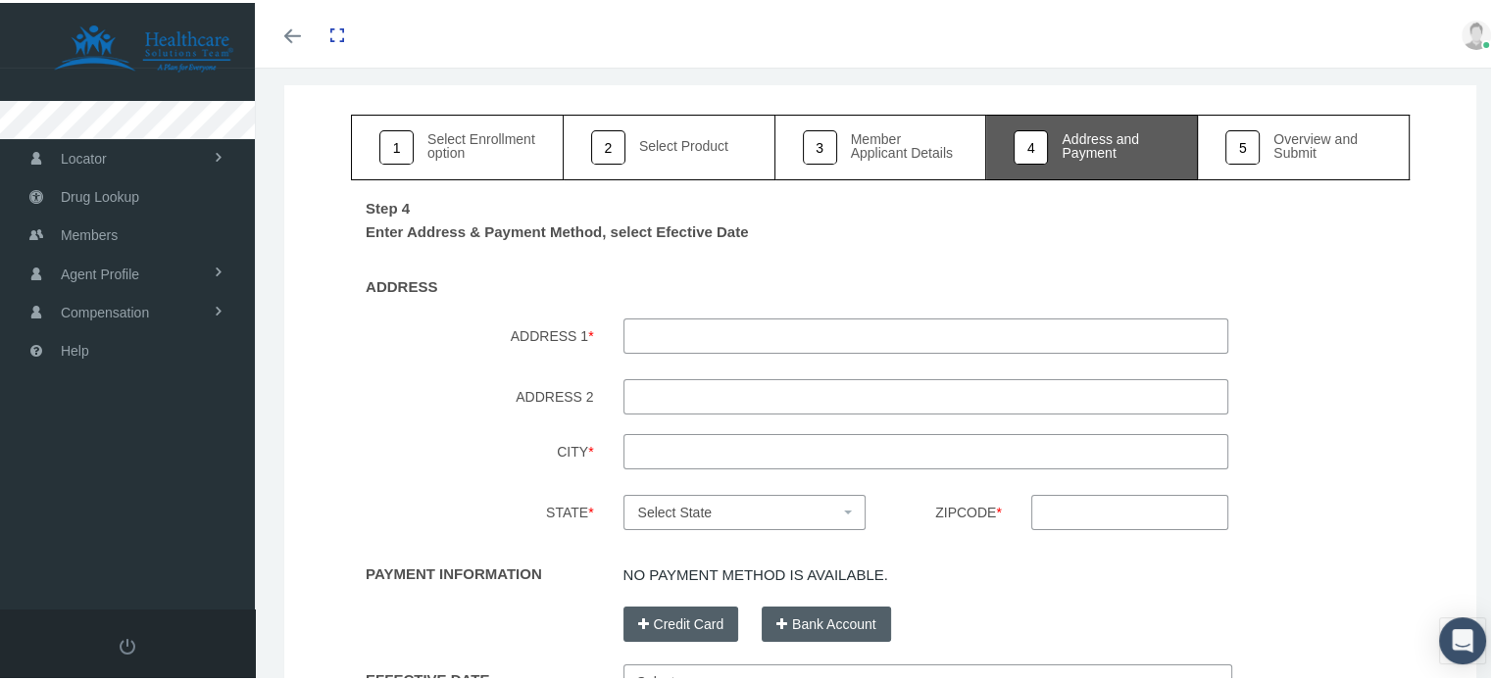
scroll to position [98, 0]
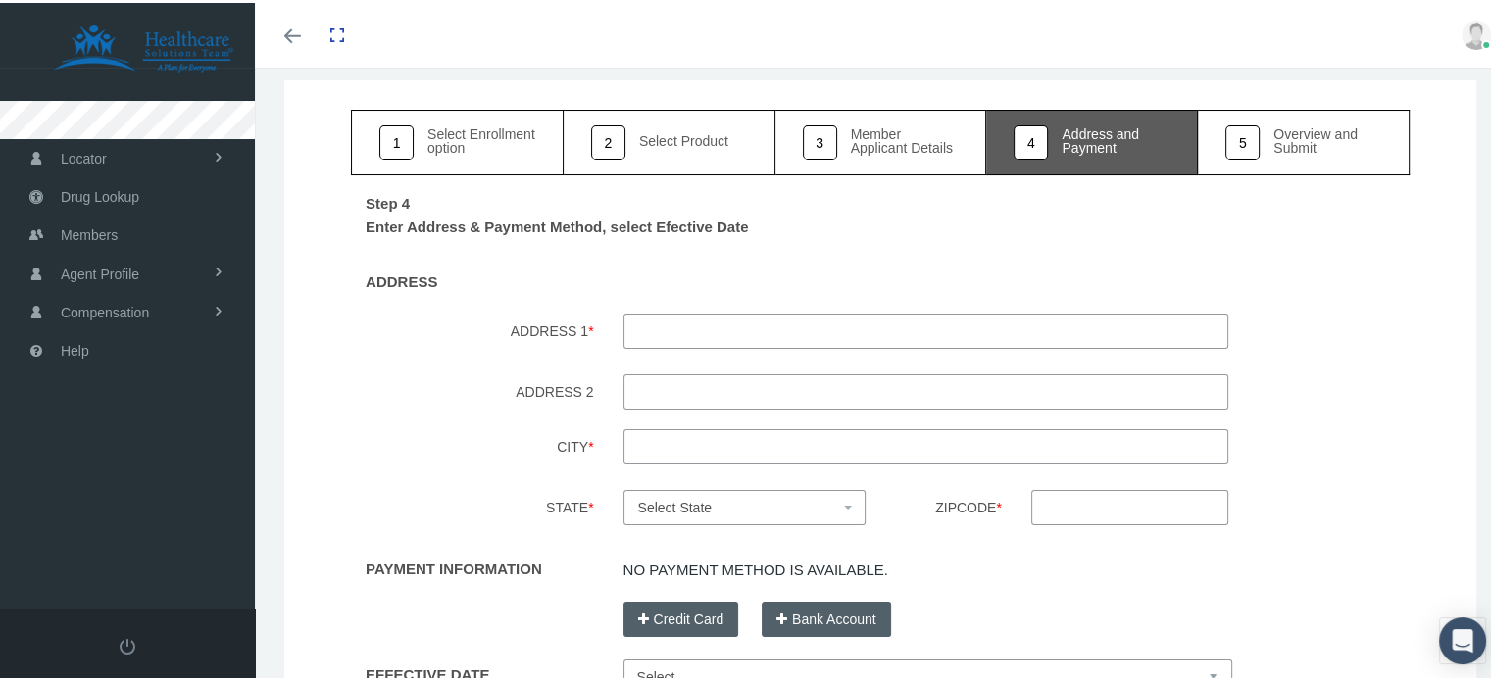
click at [820, 336] on input "ADDRESS 1 *" at bounding box center [927, 328] width 606 height 35
click at [682, 326] on input "564 Whiite sands drive" at bounding box center [927, 328] width 606 height 35
type input "564 white sands drive"
drag, startPoint x: 690, startPoint y: 446, endPoint x: 680, endPoint y: 457, distance: 14.6
click at [690, 446] on input "City *" at bounding box center [927, 444] width 606 height 35
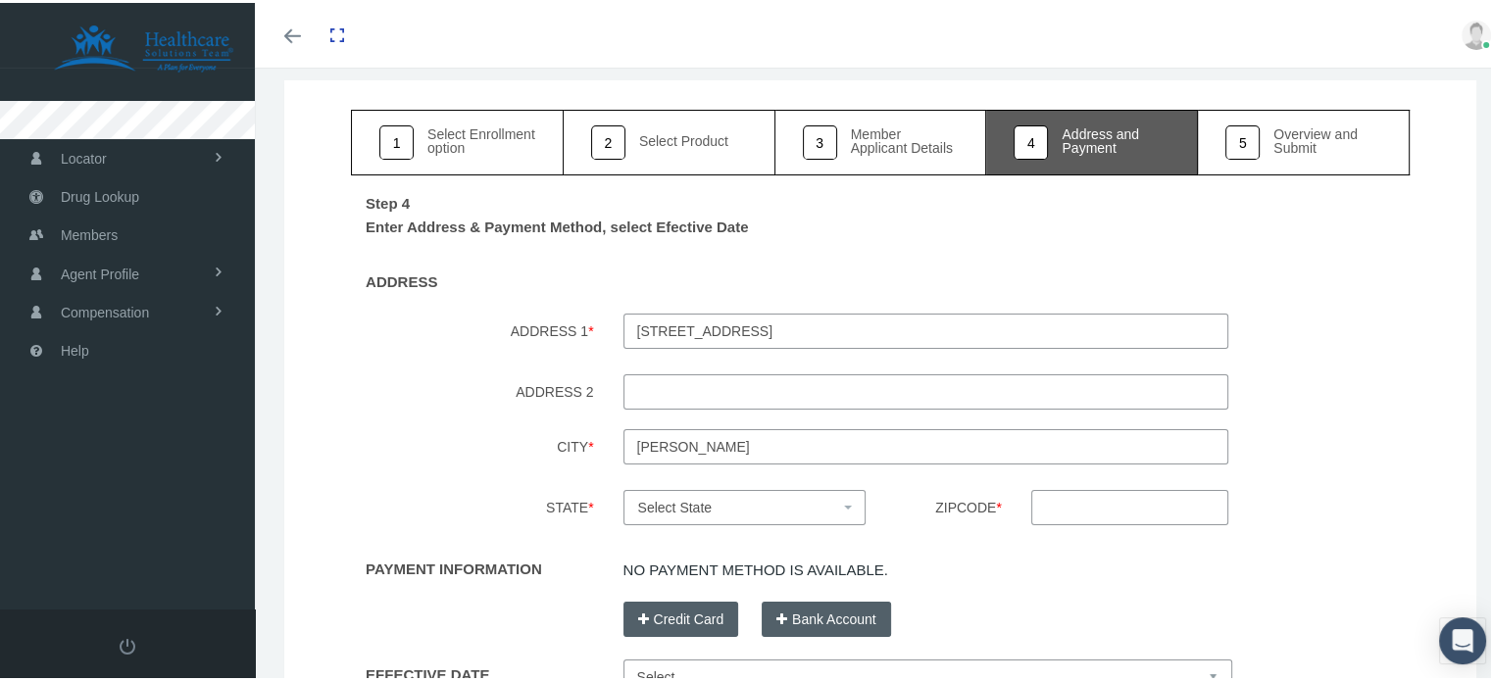
type input "Lusby"
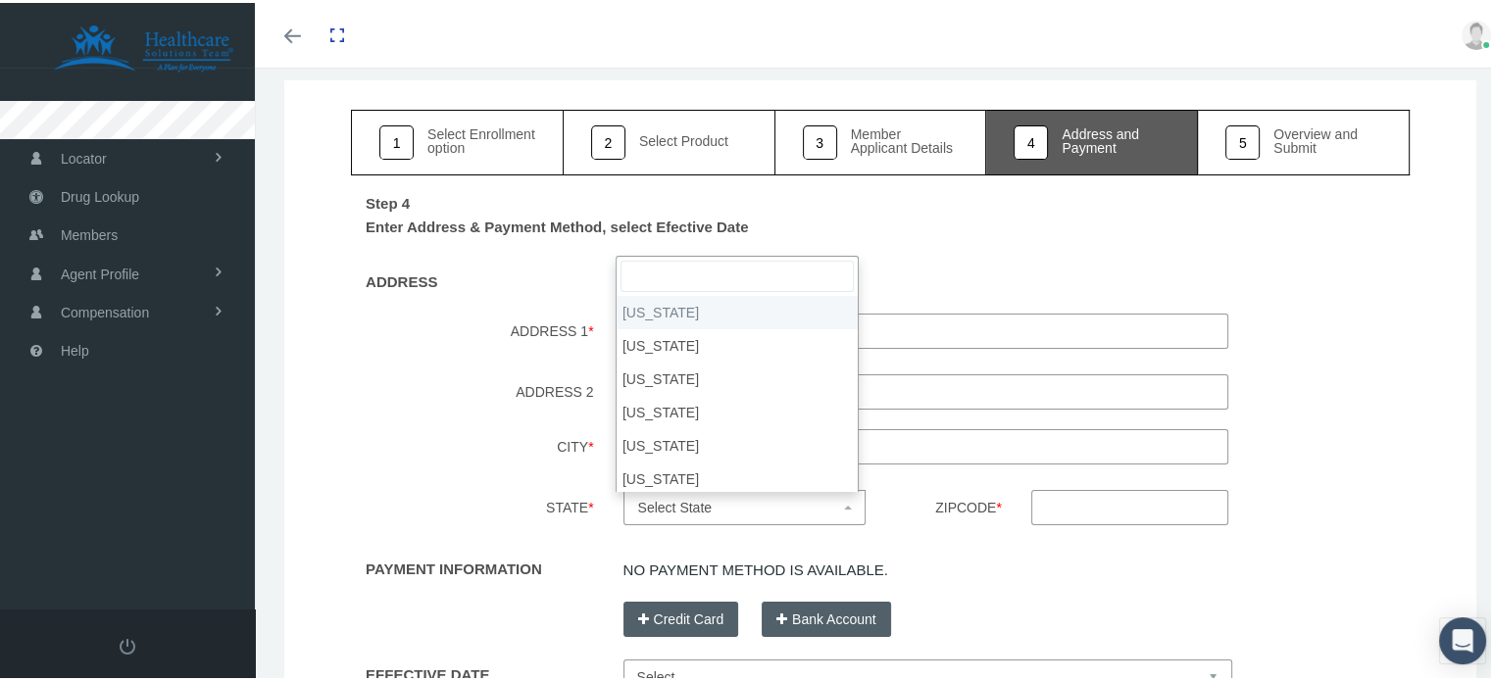
drag, startPoint x: 732, startPoint y: 493, endPoint x: 746, endPoint y: 467, distance: 29.8
click at [733, 488] on span "Select State" at bounding box center [745, 504] width 243 height 35
type input "ma"
select select "MD"
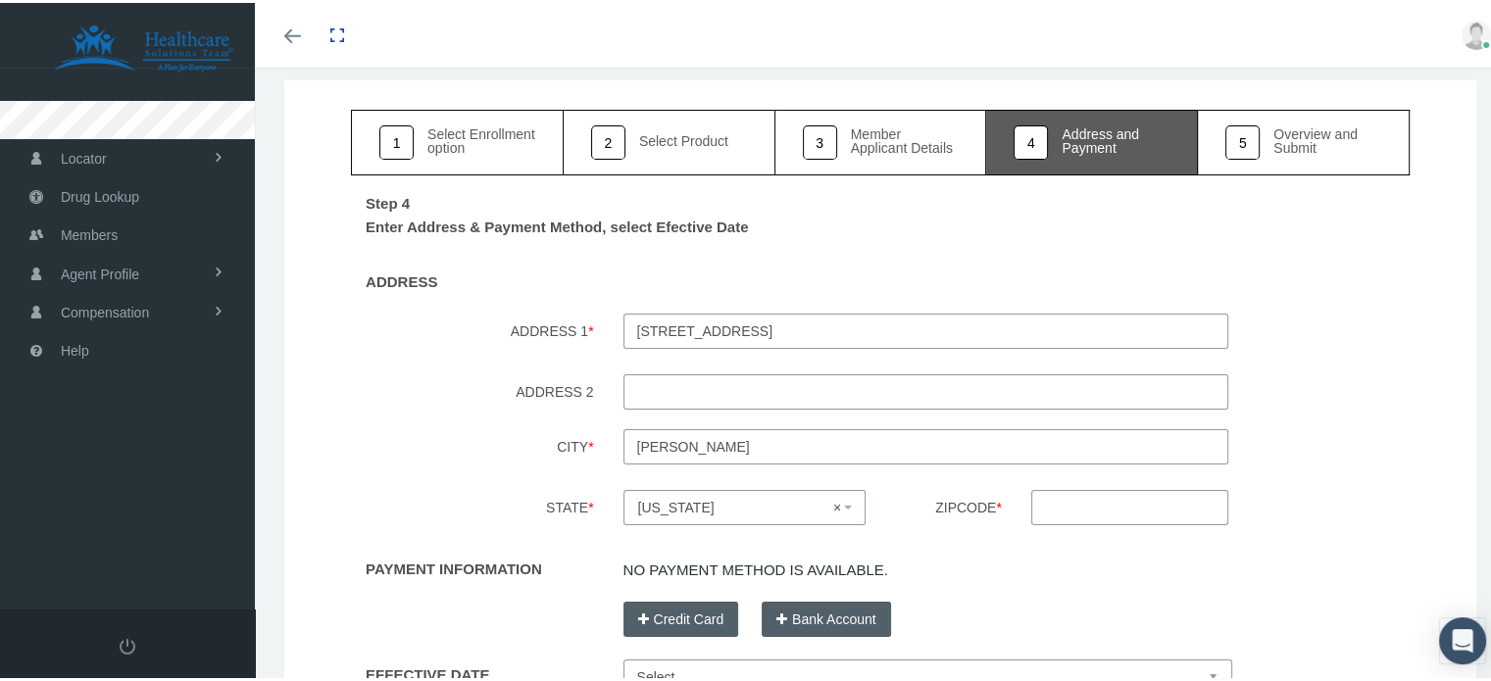
click at [1097, 505] on input "Zipcode *" at bounding box center [1130, 504] width 197 height 35
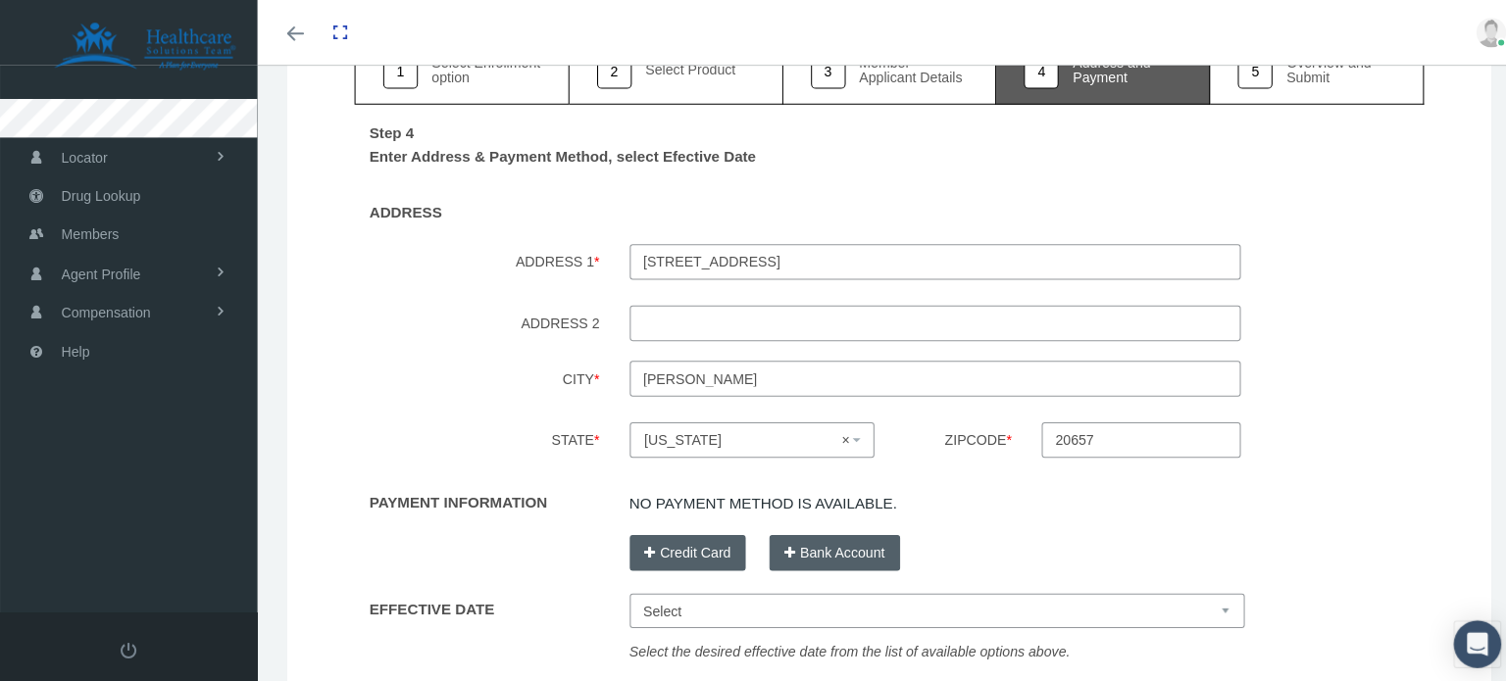
scroll to position [330, 0]
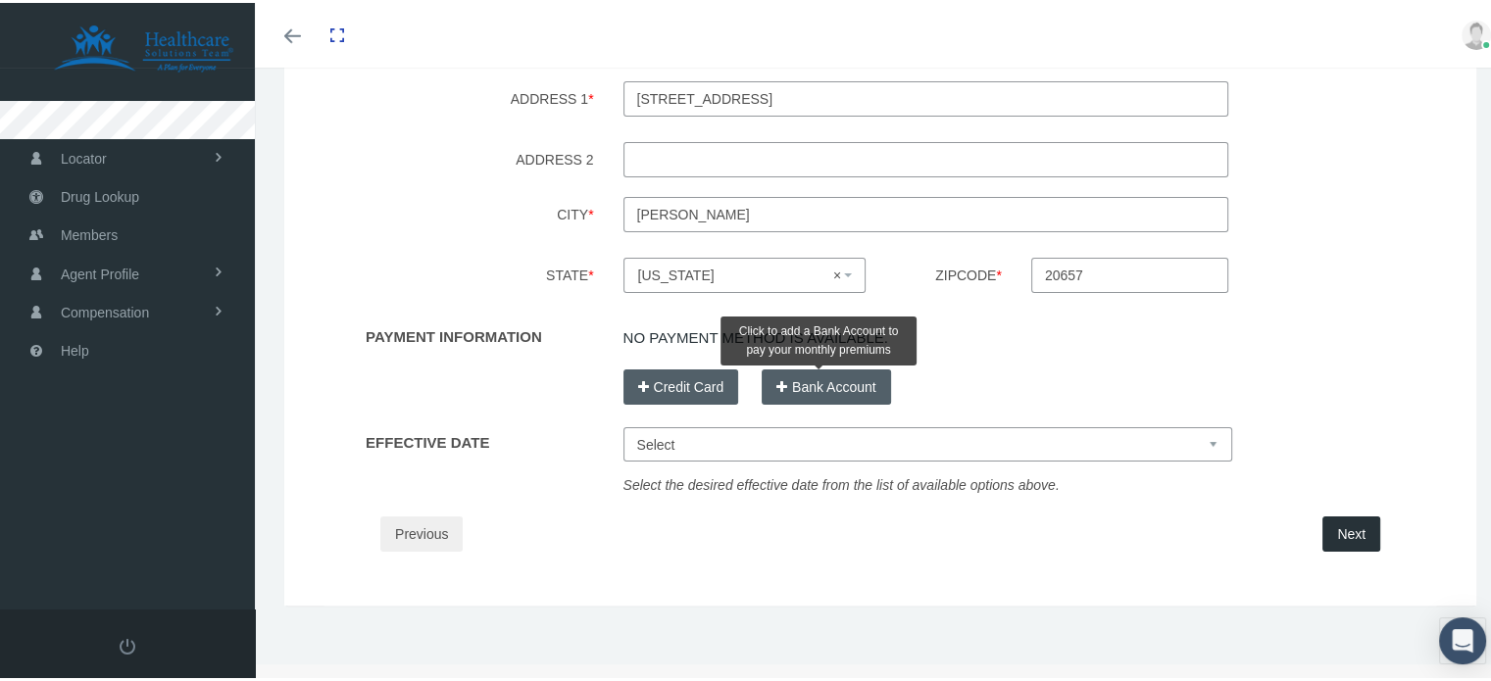
type input "20657"
click at [793, 376] on button "Bank Account" at bounding box center [826, 384] width 129 height 35
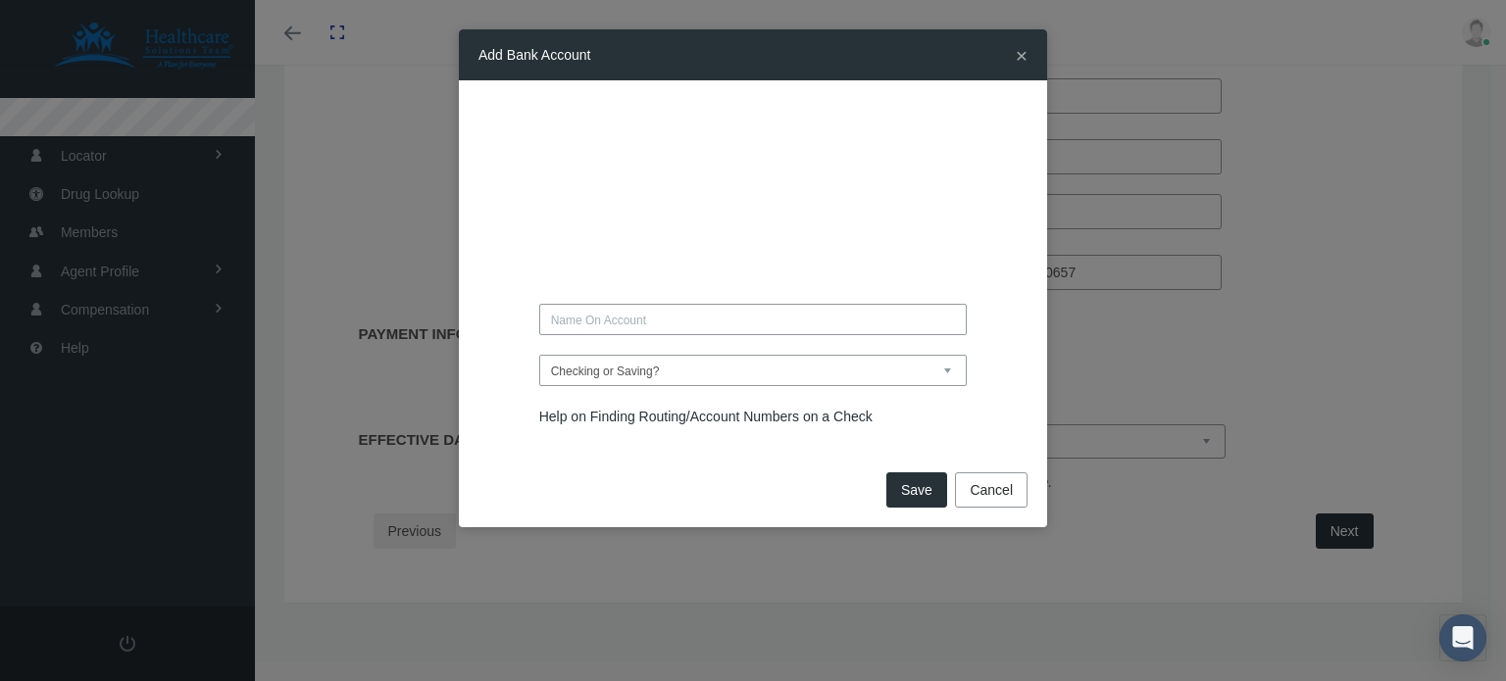
click at [659, 383] on select "Checking or Saving? Checking Saving" at bounding box center [753, 370] width 428 height 31
select select "Checking"
click at [539, 355] on select "Checking or Saving? Checking Saving" at bounding box center [753, 370] width 428 height 31
click at [620, 323] on input "text" at bounding box center [753, 319] width 428 height 31
click at [637, 308] on input "text" at bounding box center [753, 319] width 428 height 31
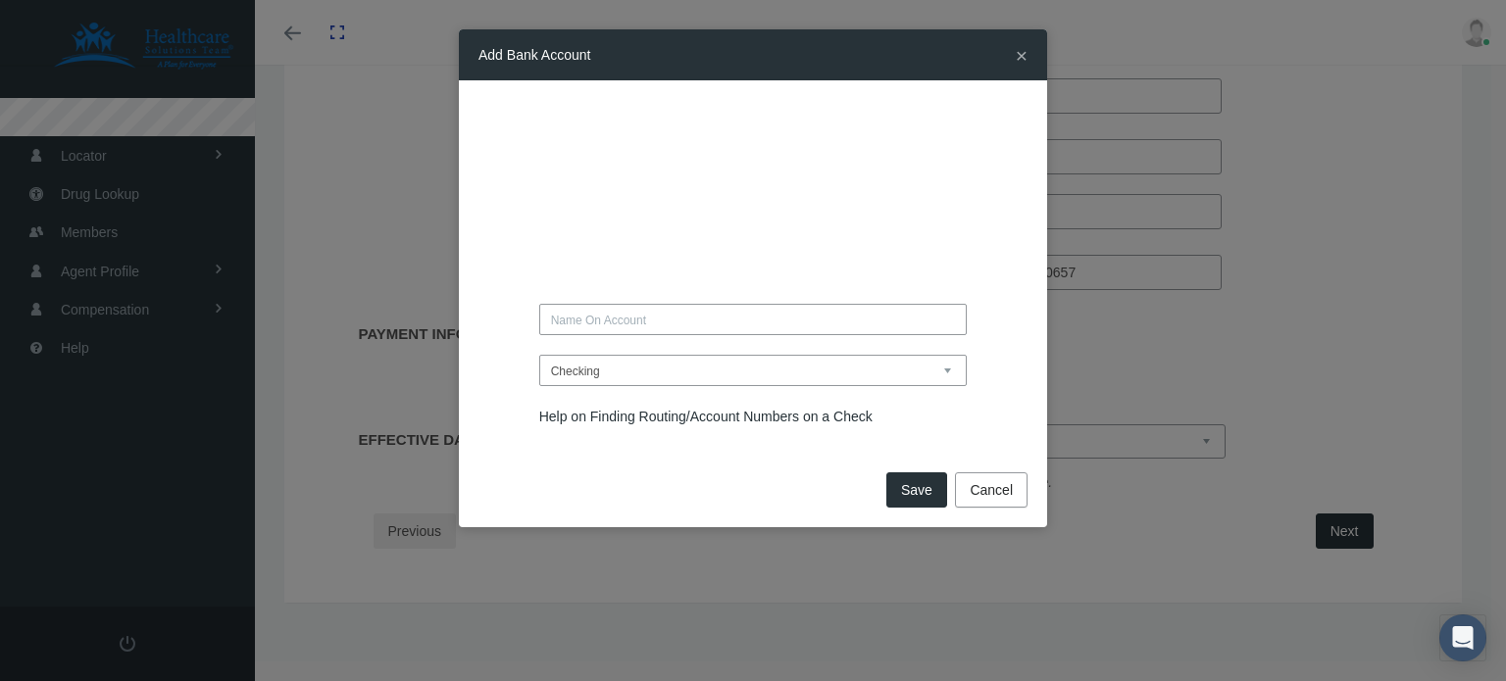
click at [628, 324] on input "text" at bounding box center [753, 319] width 428 height 31
type input "ANDREA JOHNSON"
click at [573, 133] on div "ANDREA JOHNSON Saving" at bounding box center [752, 263] width 549 height 327
click at [504, 97] on div "ANDREA JOHNSON" at bounding box center [753, 273] width 588 height 386
click at [465, 211] on div "ANDREA JOHNSON" at bounding box center [753, 273] width 588 height 386
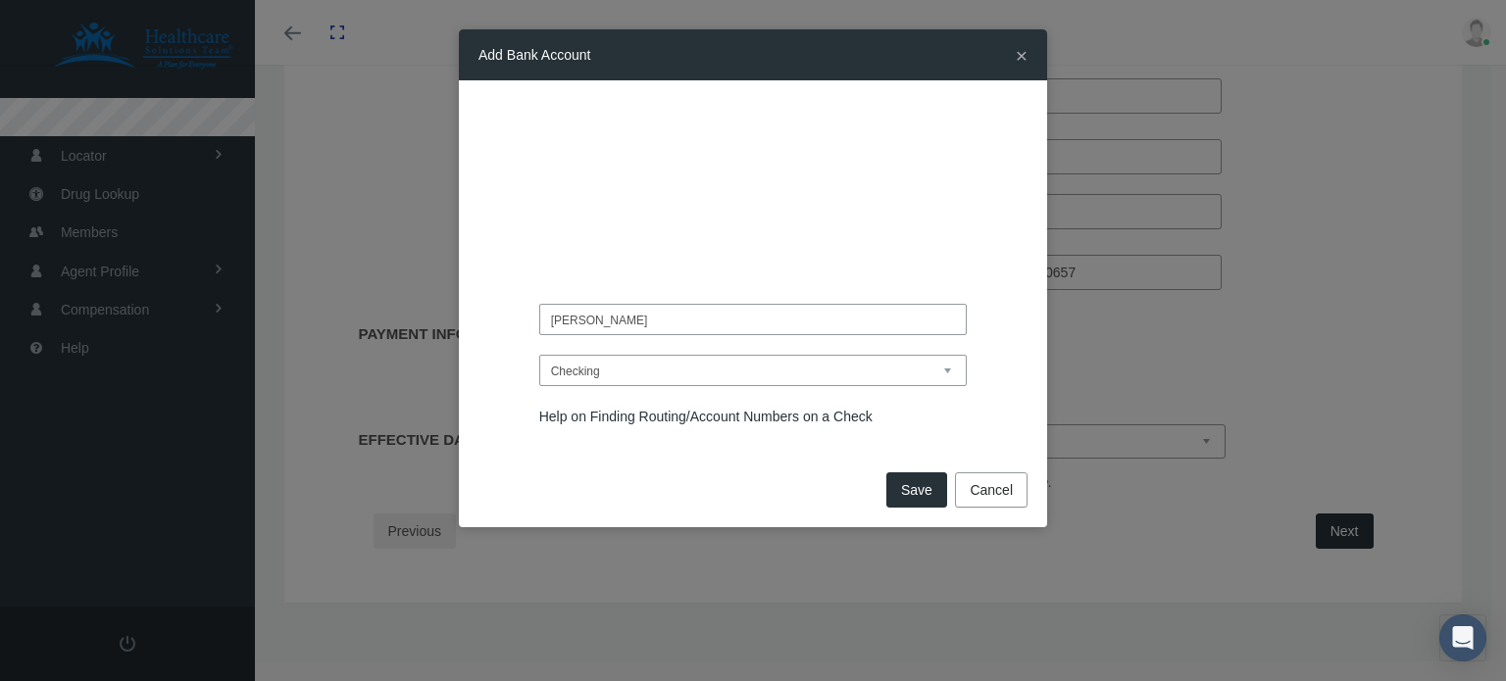
click at [706, 409] on link "Help on Finding Routing/Account Numbers on a Check" at bounding box center [705, 417] width 333 height 16
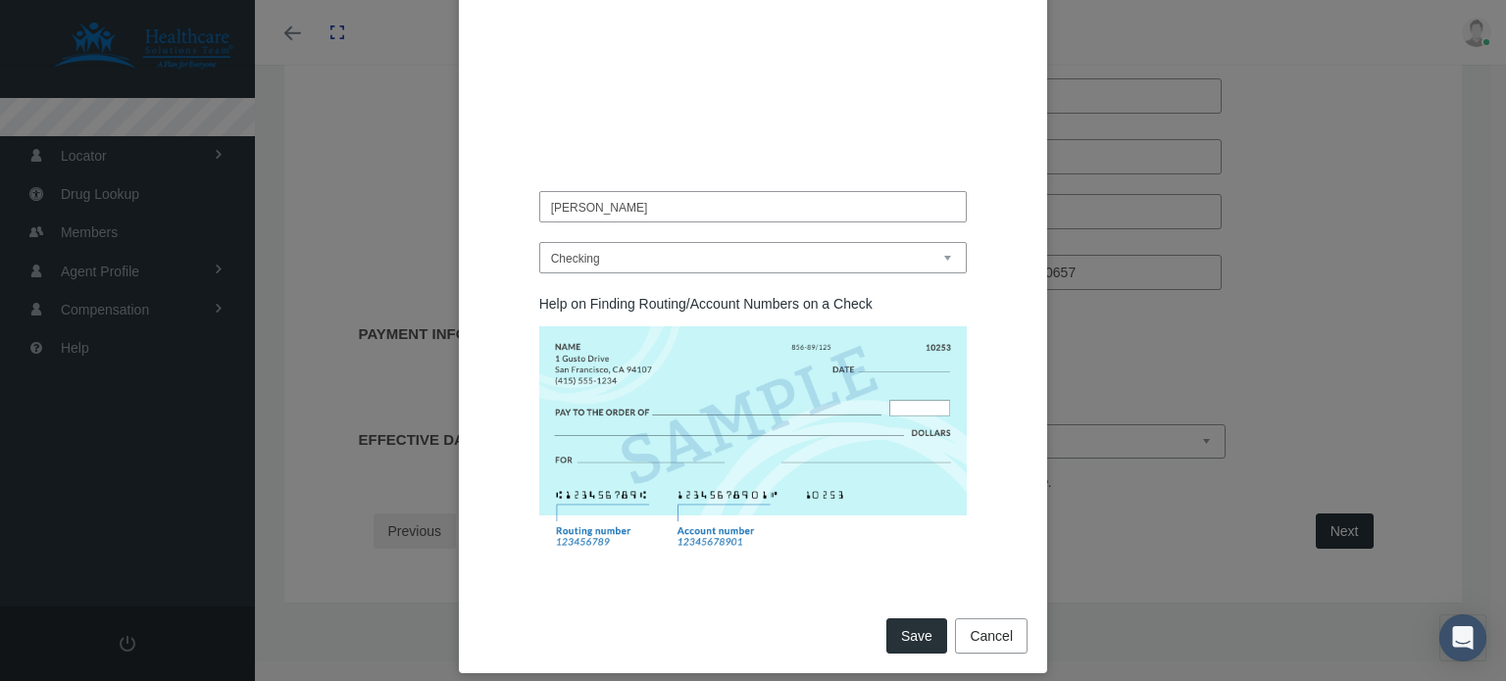
scroll to position [133, 0]
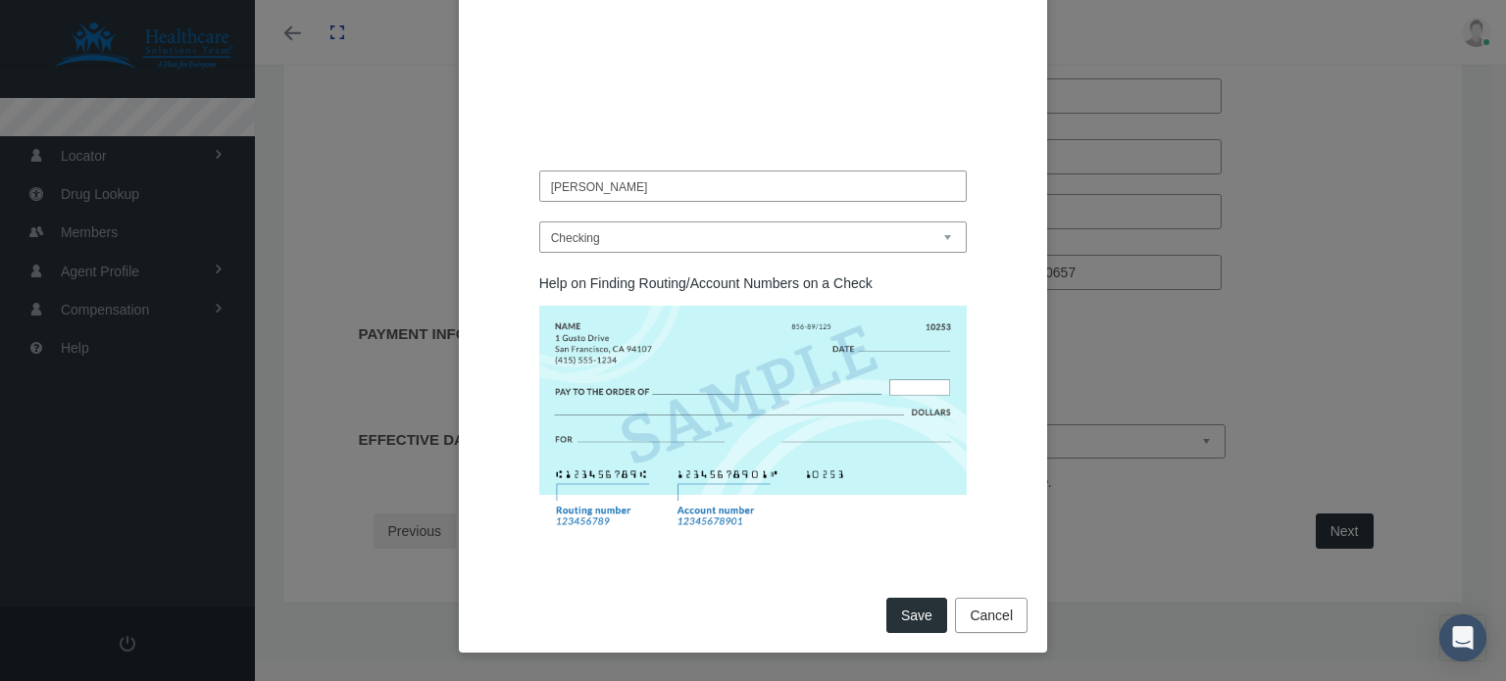
click at [902, 612] on button "Save" at bounding box center [916, 615] width 61 height 35
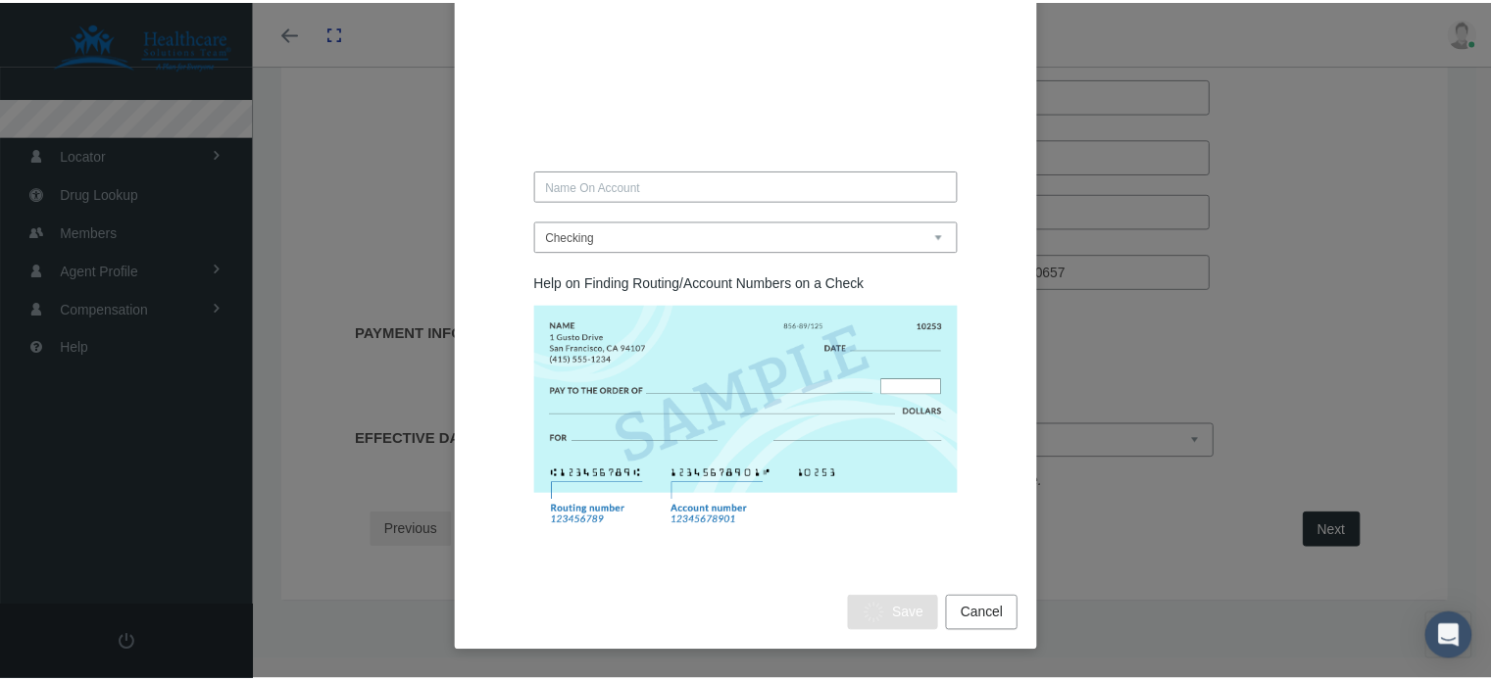
scroll to position [0, 0]
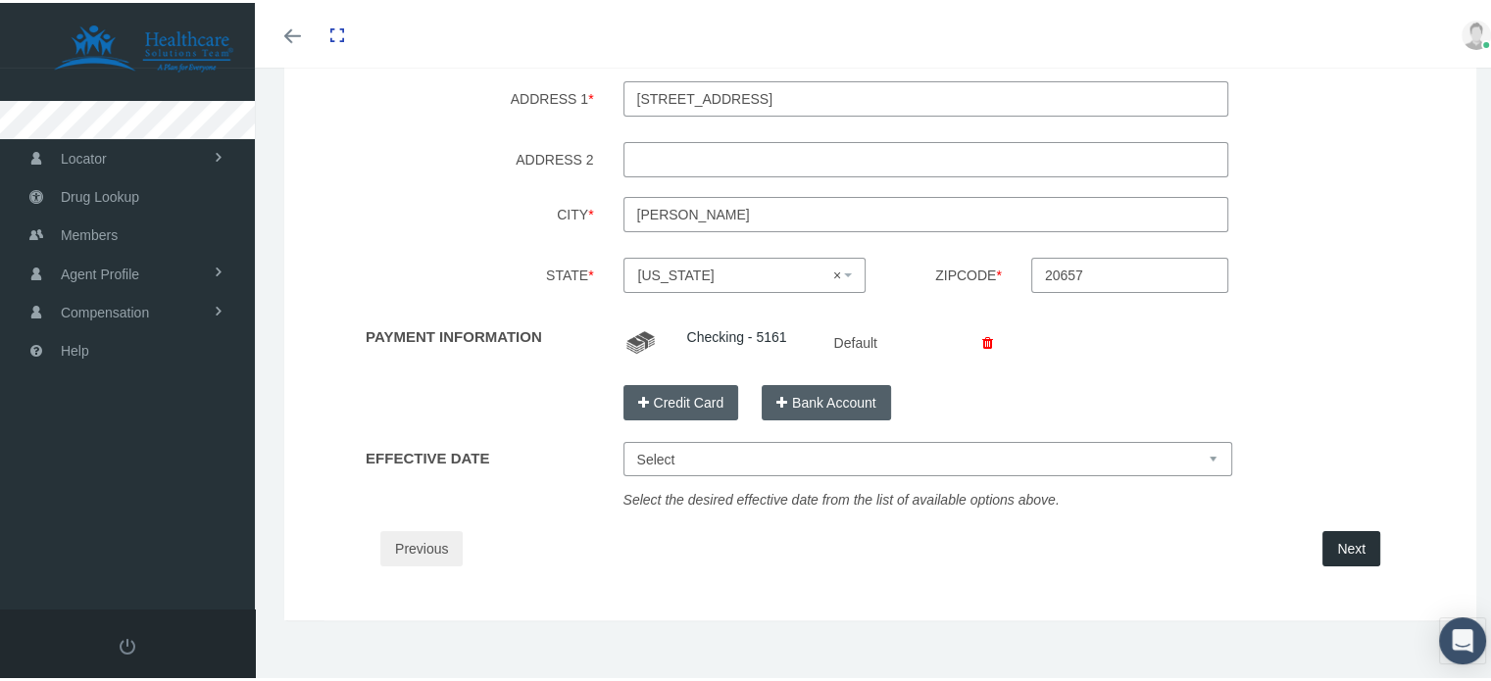
click at [686, 462] on select "Select Oct 1, 2025 Nov 1, 2025 Dec 1, 2025 Jan 1, 2026" at bounding box center [929, 456] width 610 height 34
select select "Oct 1, 2025"
click at [624, 439] on select "Select Oct 1, 2025 Nov 1, 2025 Dec 1, 2025 Jan 1, 2026" at bounding box center [929, 456] width 610 height 34
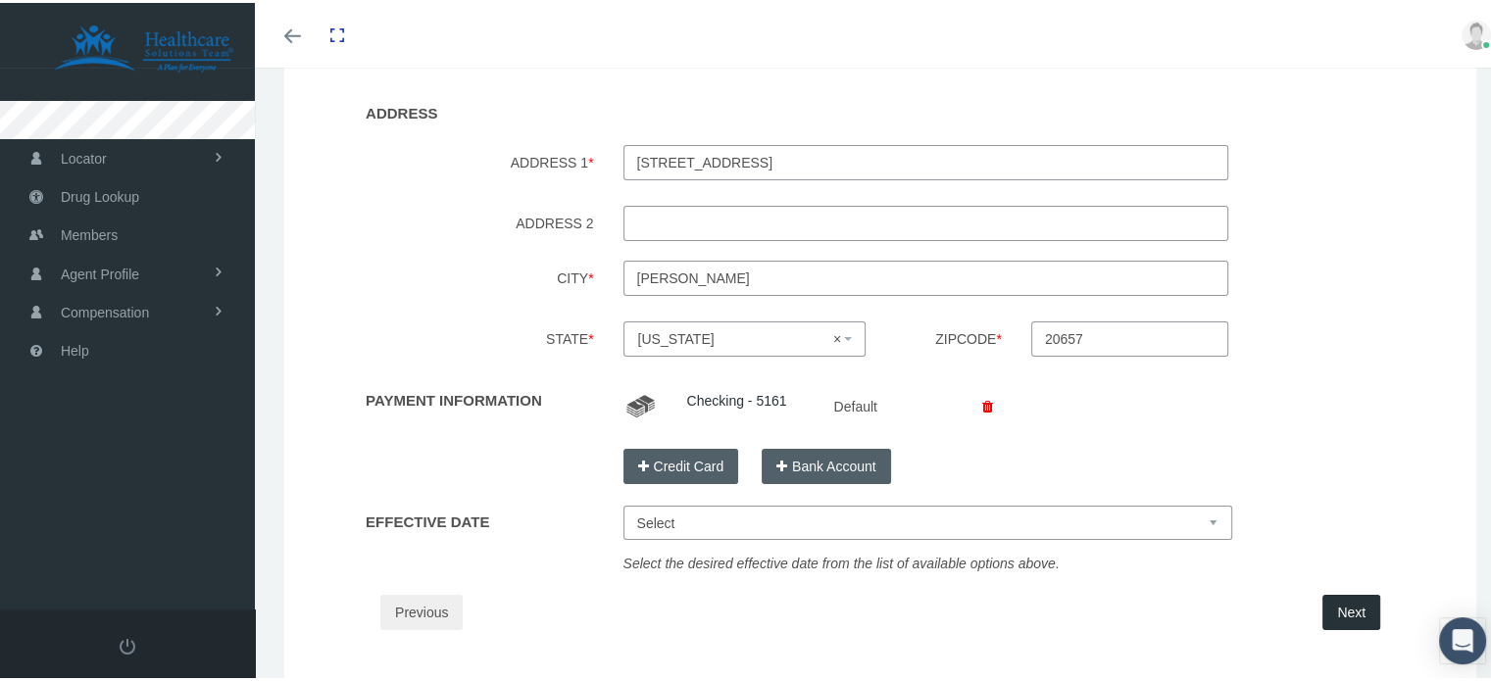
scroll to position [345, 0]
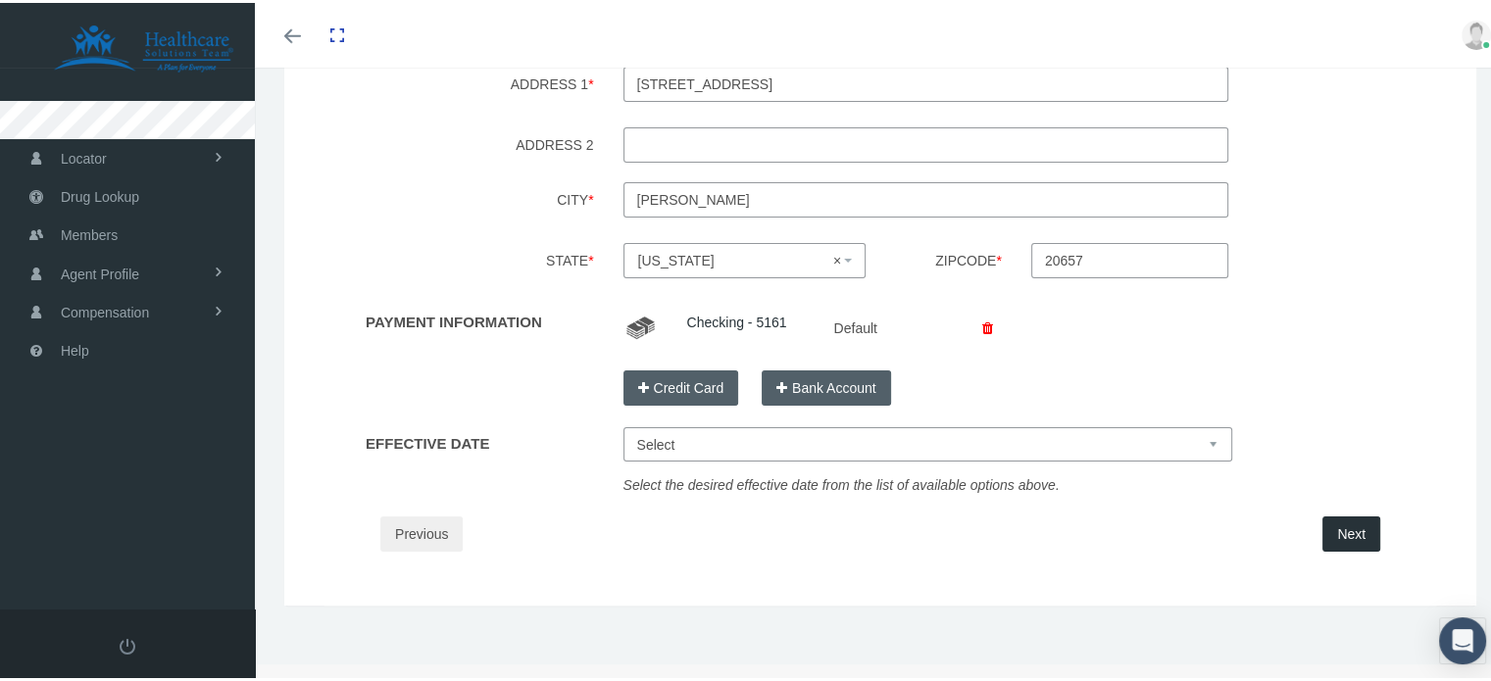
click at [1337, 533] on button "Next" at bounding box center [1352, 531] width 58 height 35
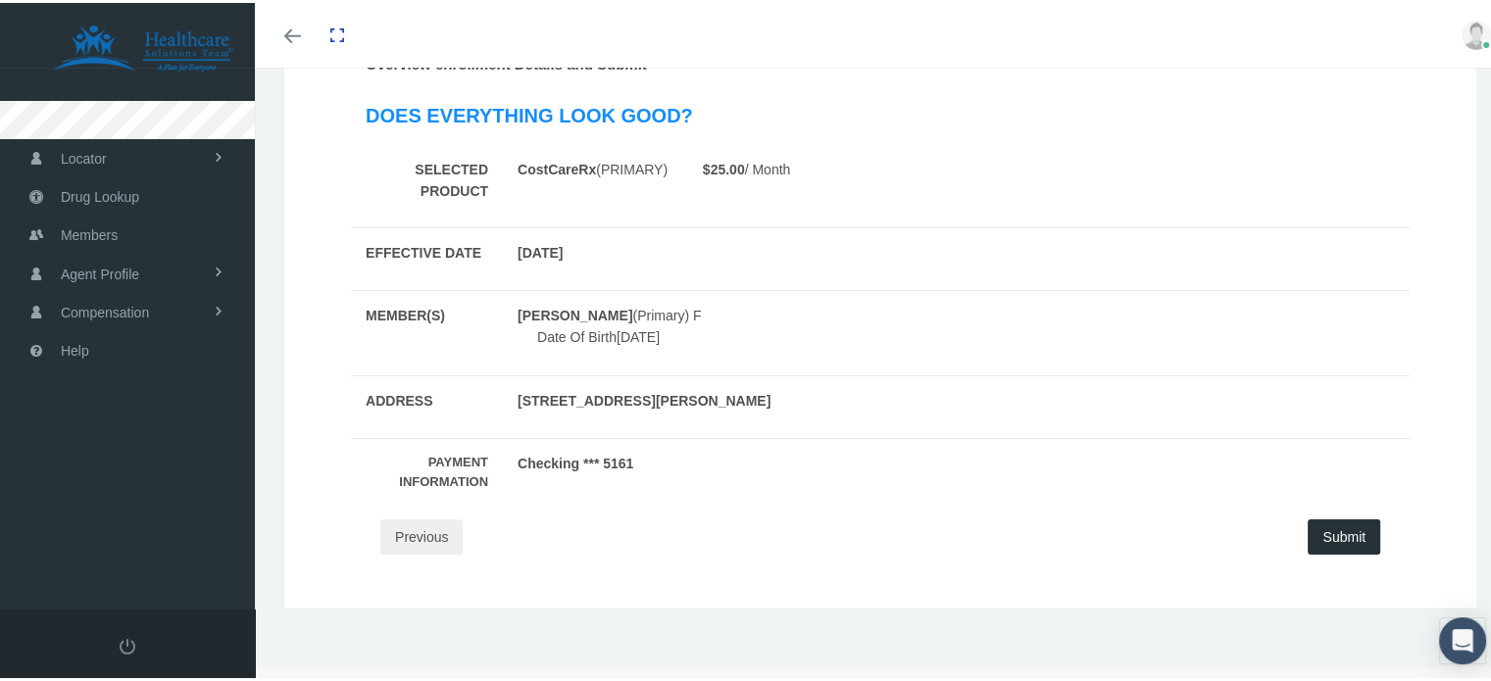
scroll to position [263, 0]
click at [701, 307] on span "(Primary) F" at bounding box center [666, 311] width 69 height 16
click at [1333, 532] on button "Submit" at bounding box center [1344, 532] width 73 height 35
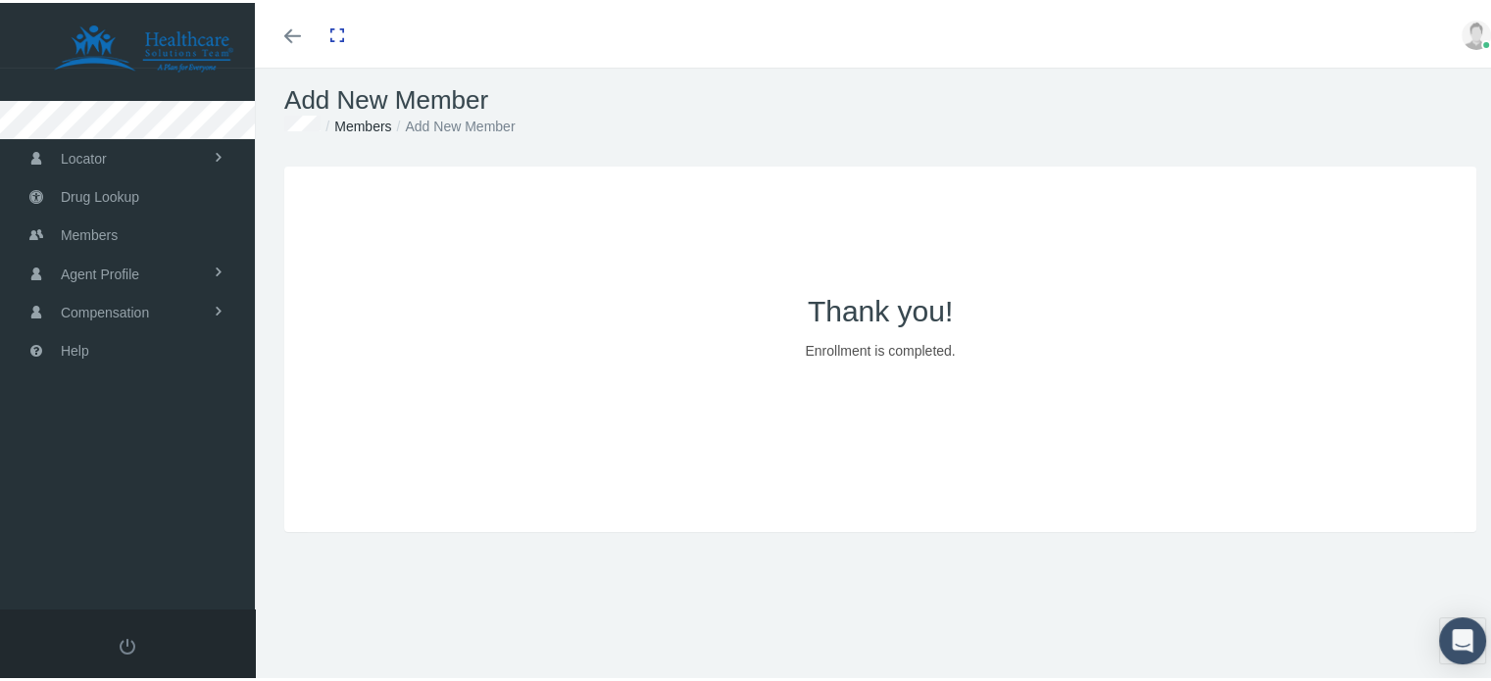
scroll to position [0, 0]
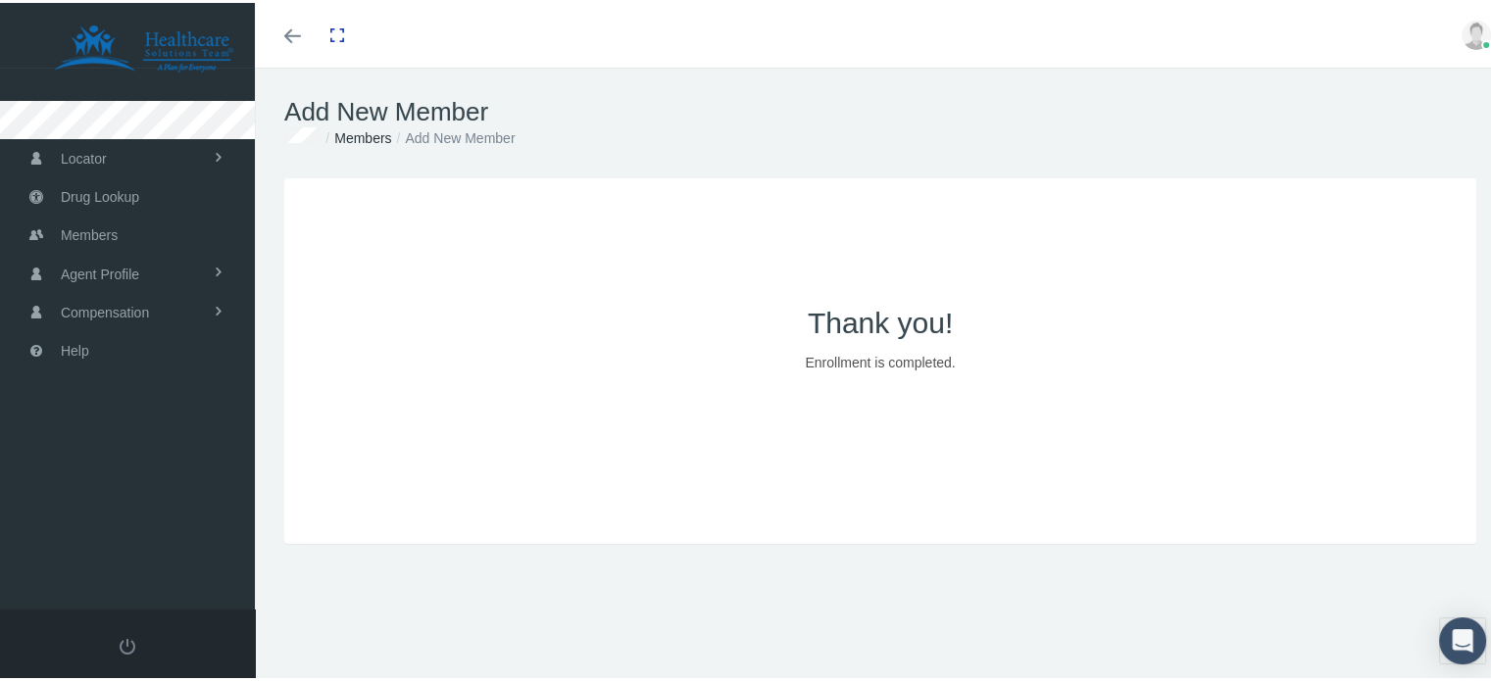
click at [889, 316] on h2 "Thank you!" at bounding box center [880, 320] width 863 height 35
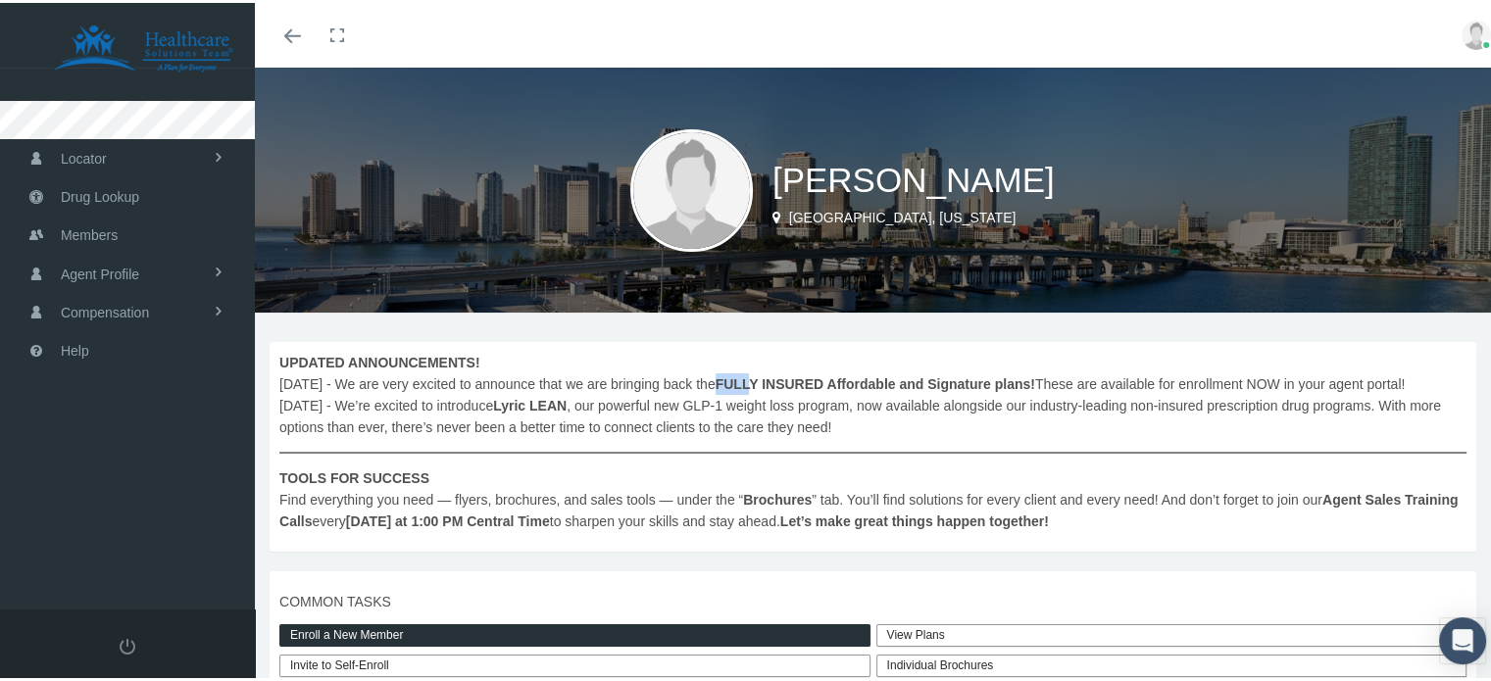
drag, startPoint x: 780, startPoint y: 379, endPoint x: 818, endPoint y: 377, distance: 37.3
click at [818, 377] on b "FULLY INSURED Affordable and Signature plans!" at bounding box center [876, 382] width 320 height 16
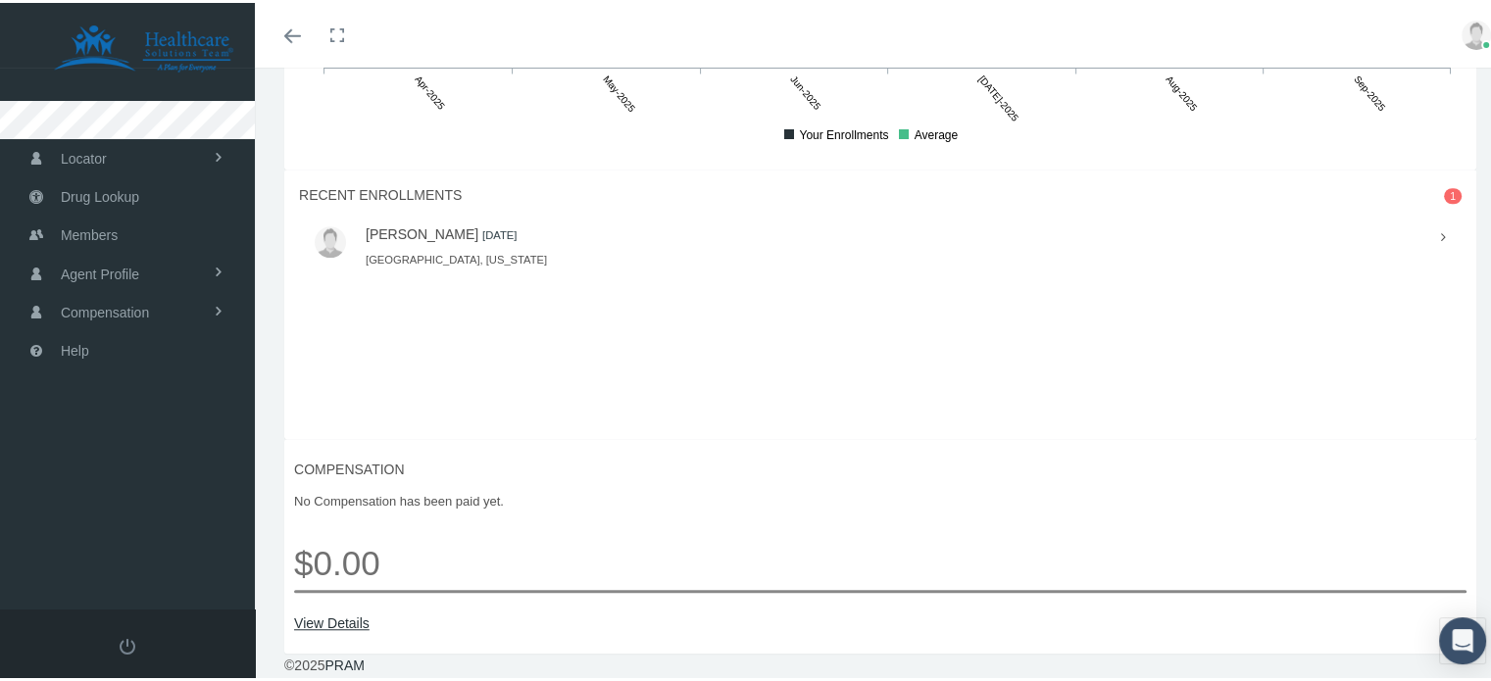
scroll to position [1520, 0]
click at [323, 621] on link "View Details" at bounding box center [880, 621] width 1173 height 22
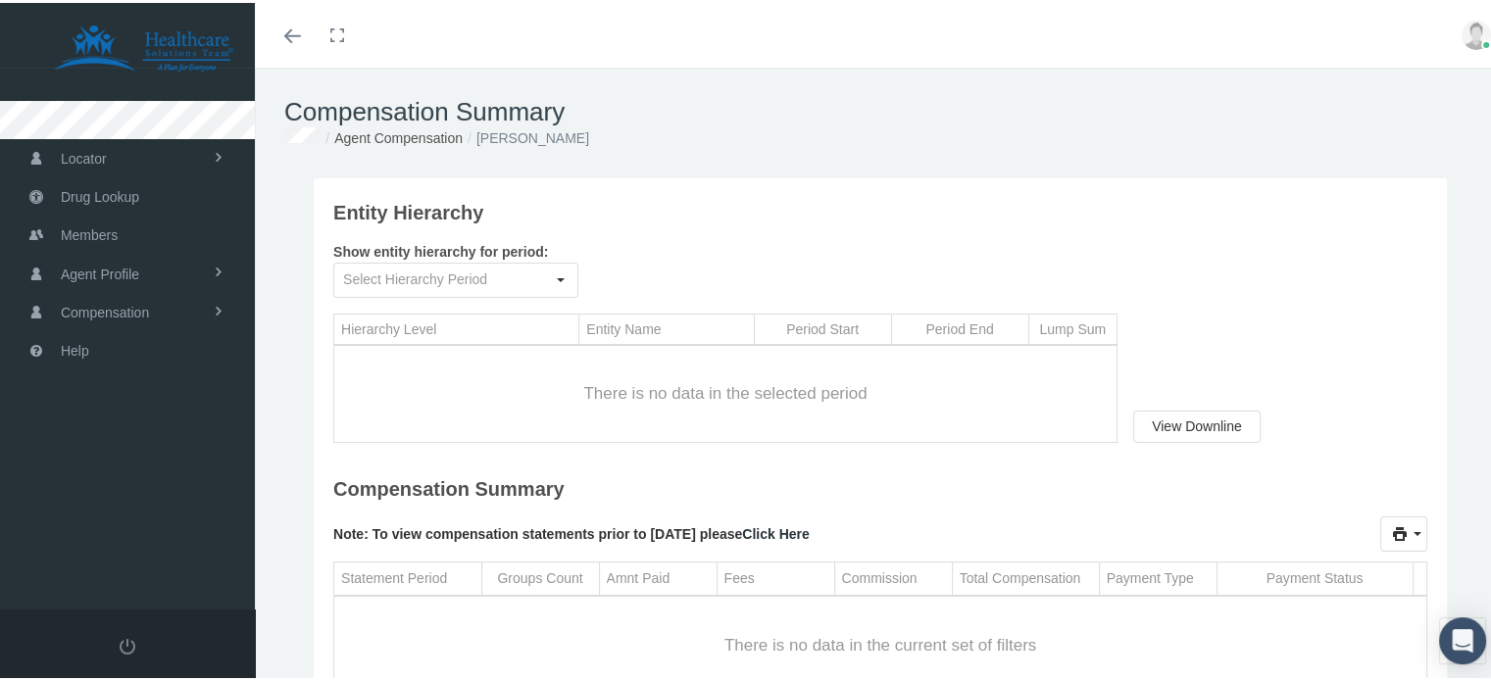
click at [294, 38] on icon "Toggle menubar" at bounding box center [292, 33] width 17 height 12
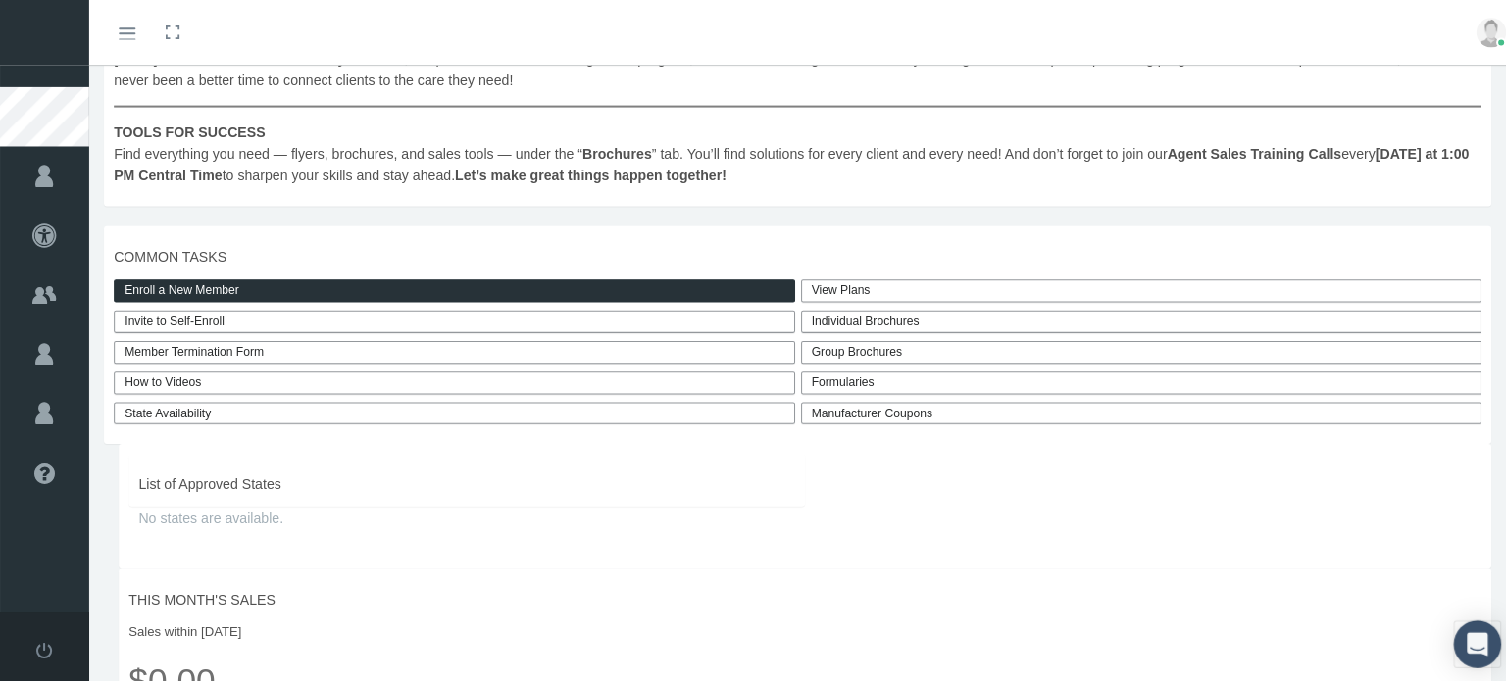
scroll to position [490, 0]
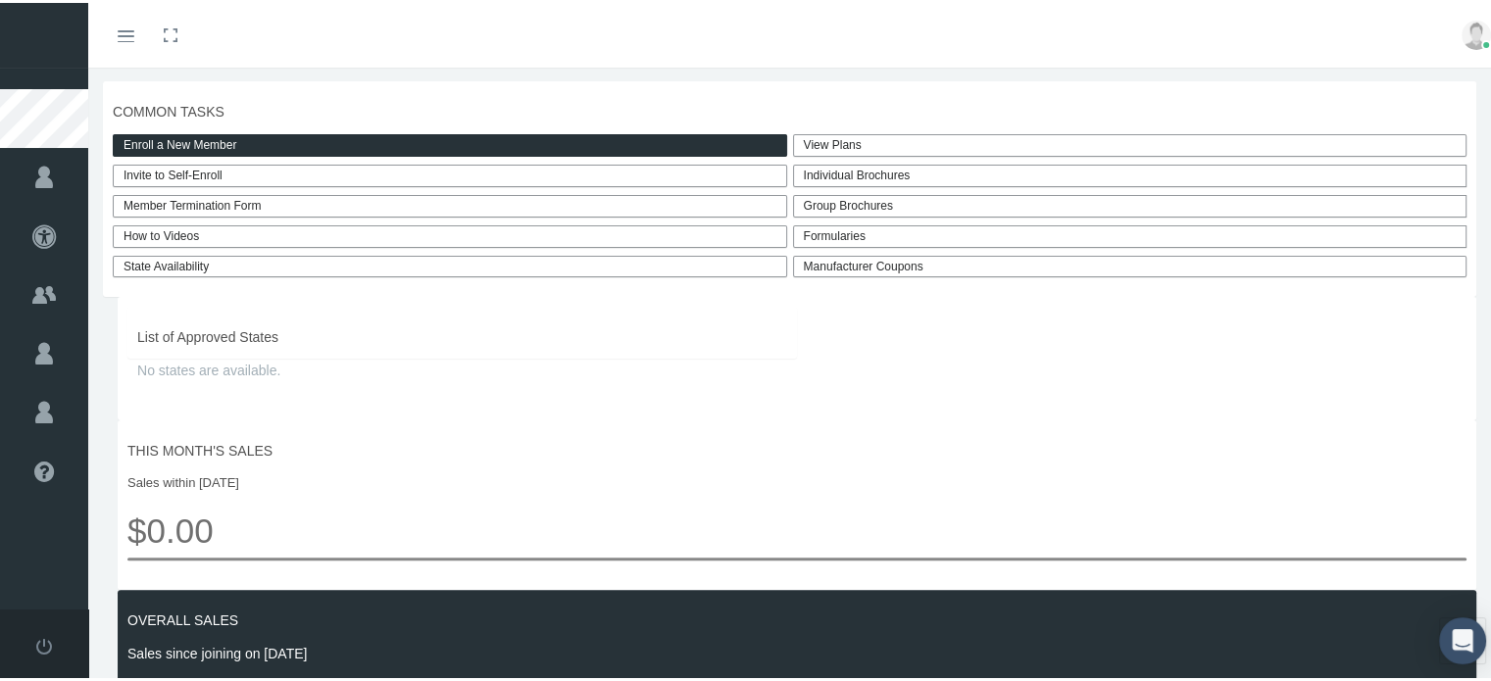
click at [44, 34] on div at bounding box center [44, 32] width 88 height 65
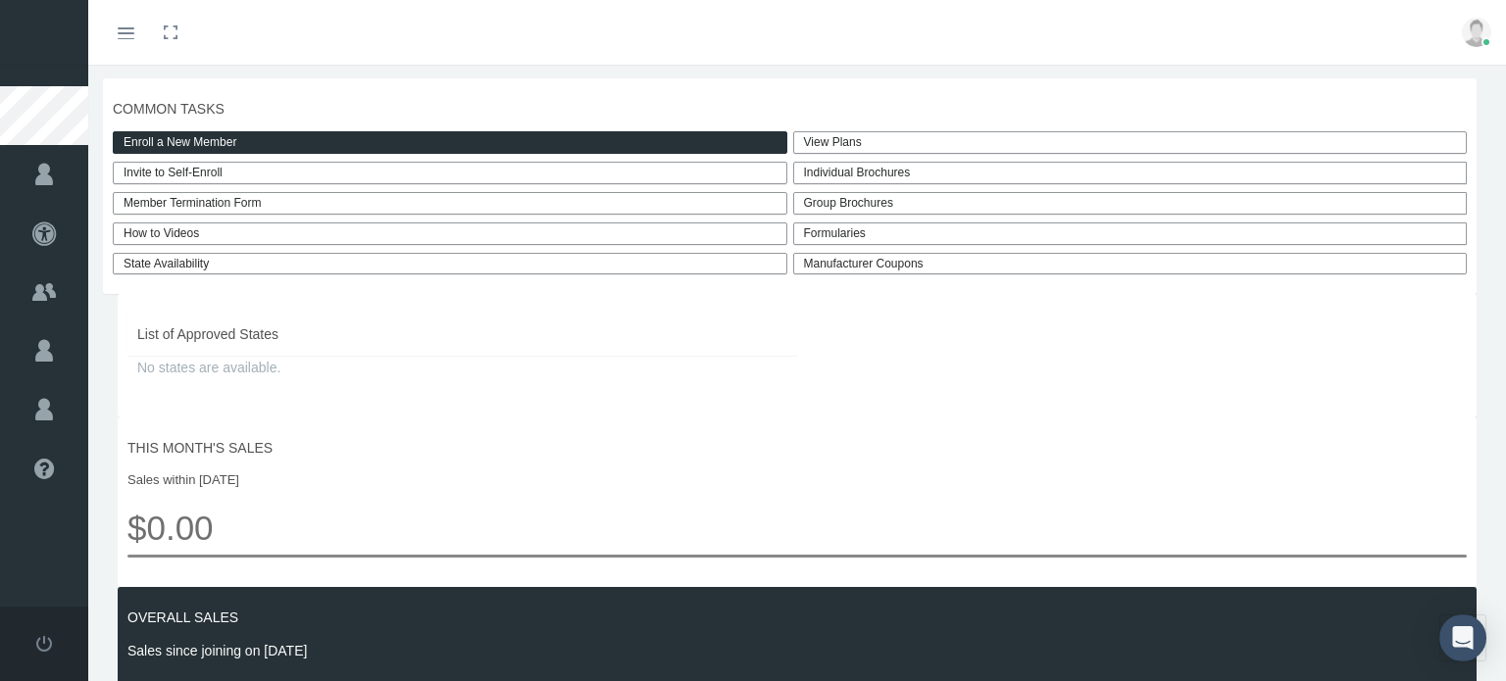
click at [135, 30] on link "Toggle menubar" at bounding box center [126, 32] width 46 height 65
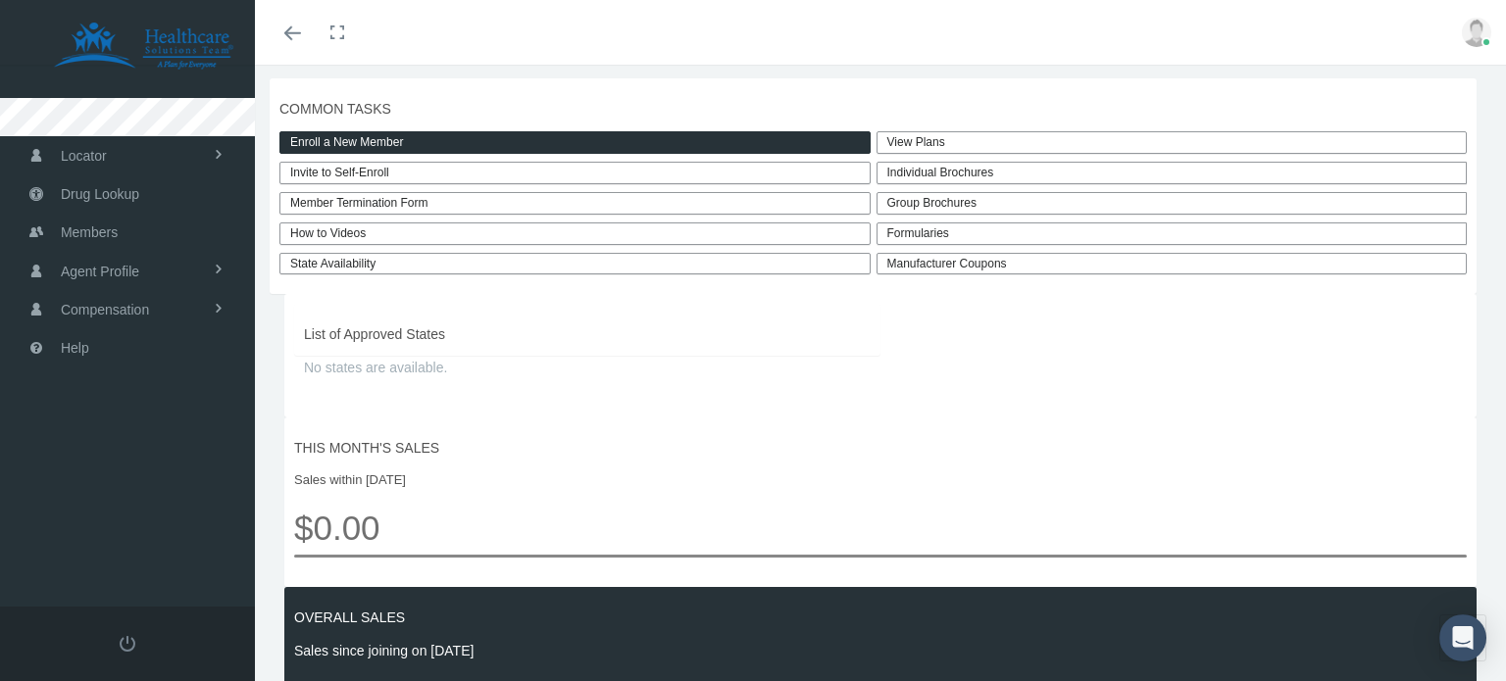
click at [286, 30] on icon "Toggle menubar" at bounding box center [292, 33] width 17 height 12
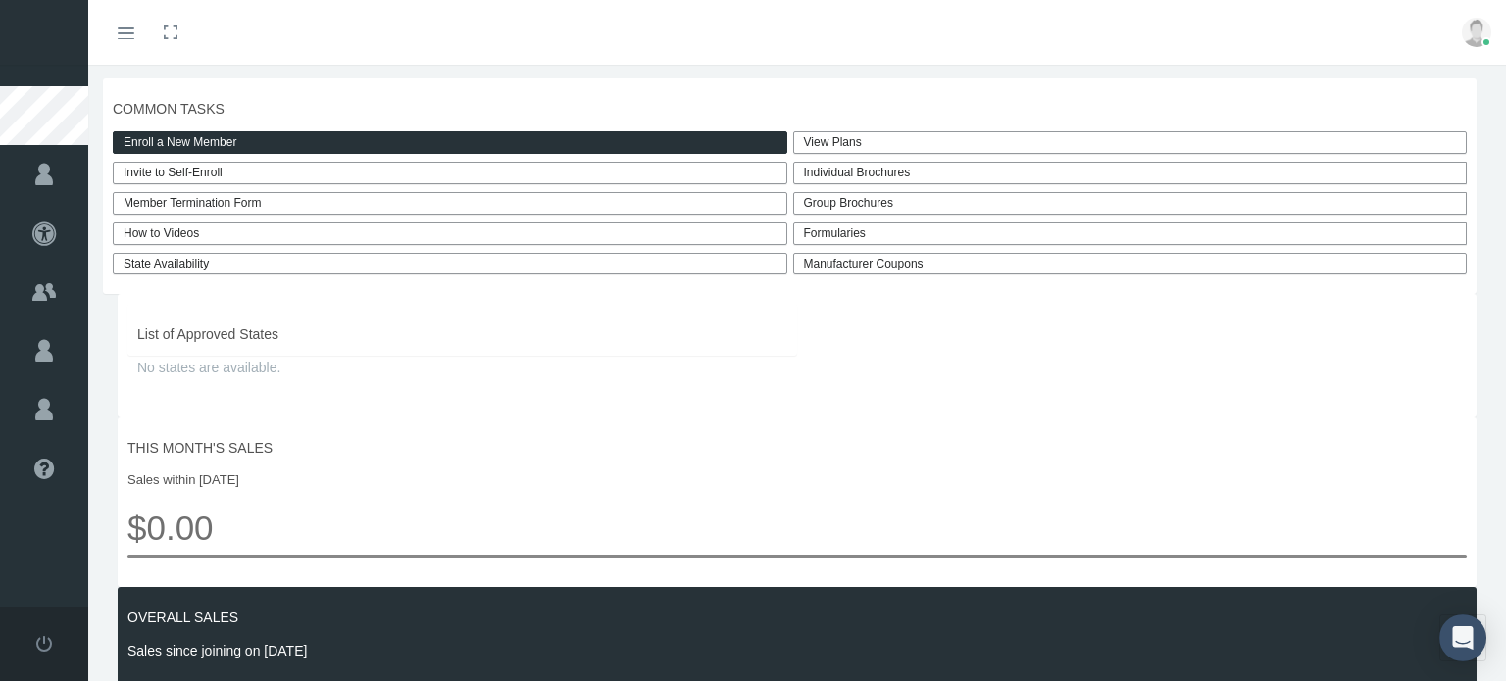
click at [183, 36] on link "Toggle fullscreen" at bounding box center [170, 32] width 43 height 65
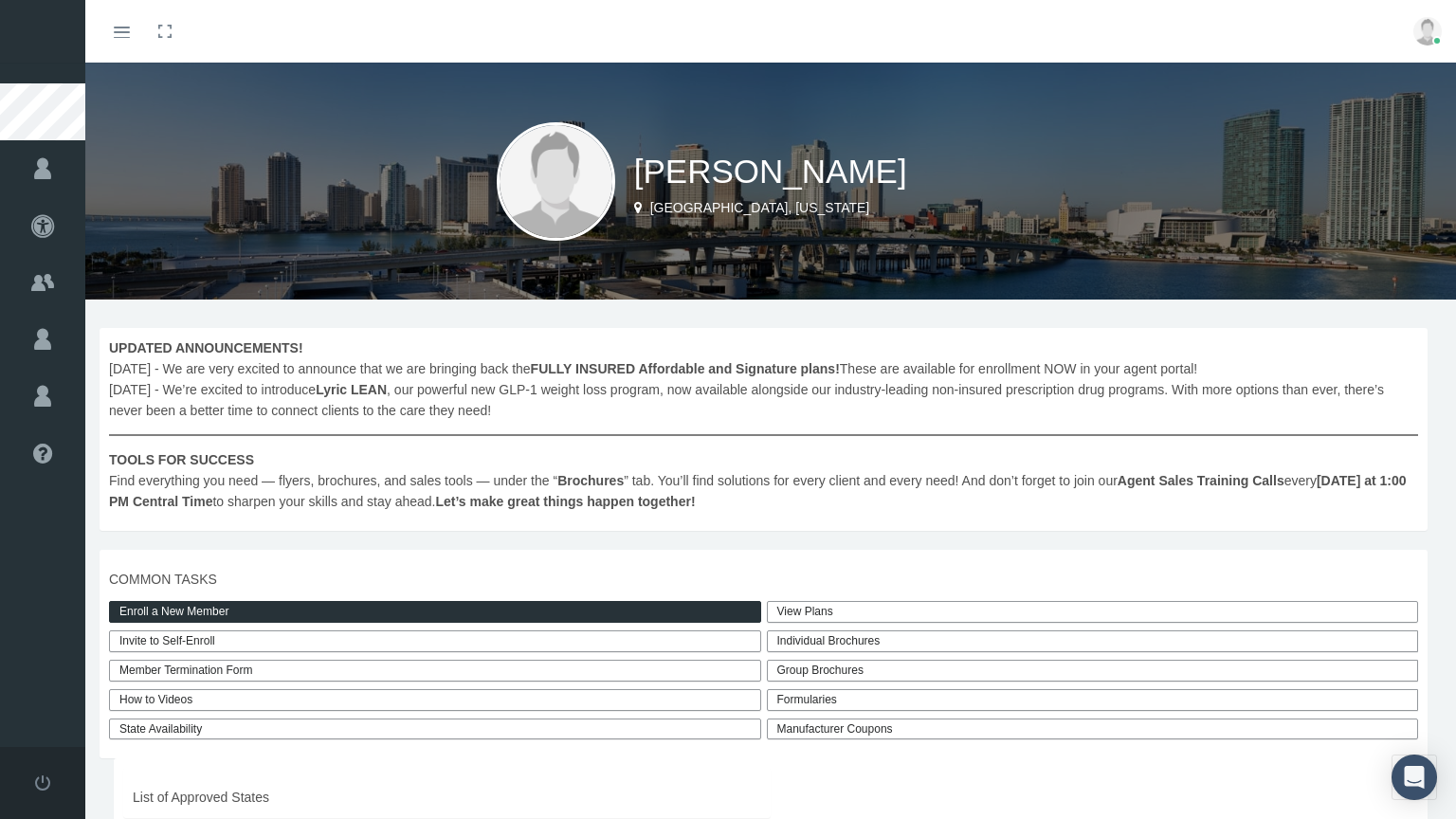
click at [165, 29] on link "Toggle fullscreen" at bounding box center [164, 31] width 42 height 63
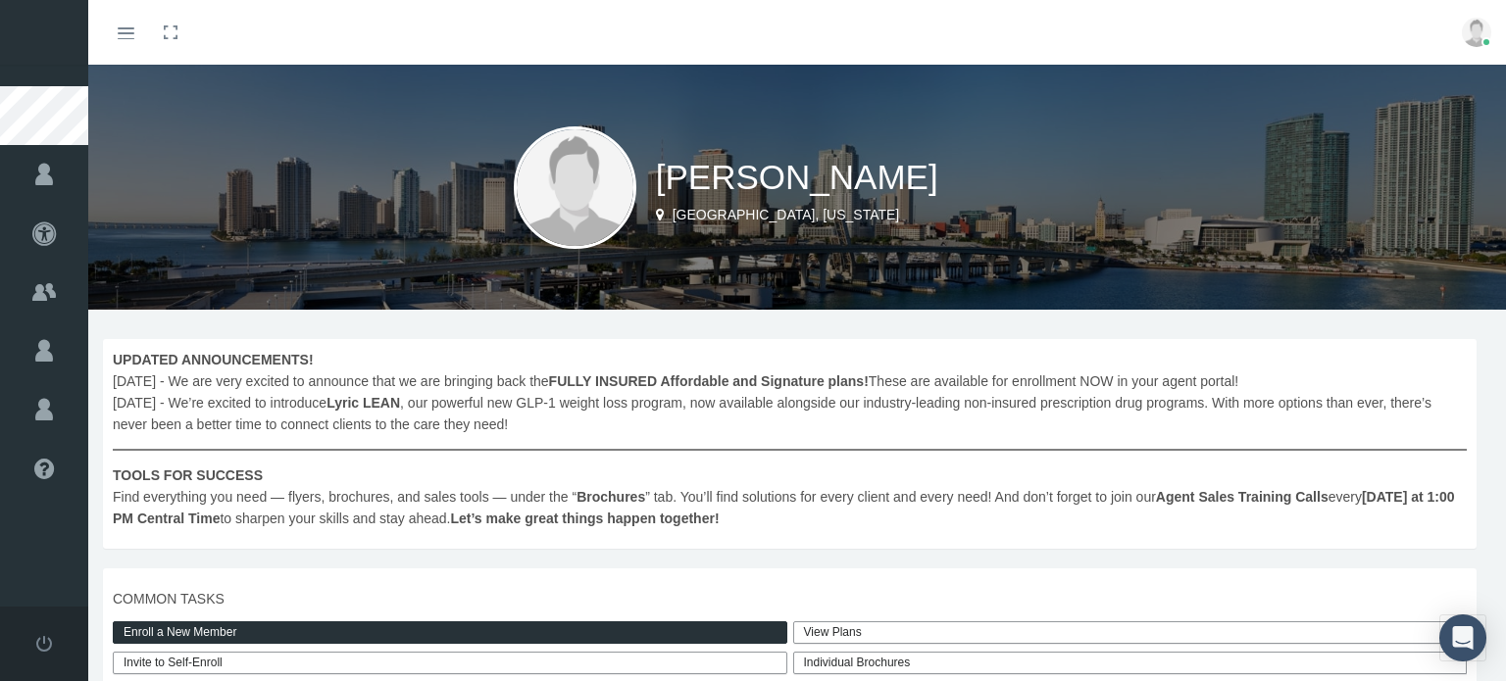
click at [126, 32] on span at bounding box center [126, 33] width 17 height 2
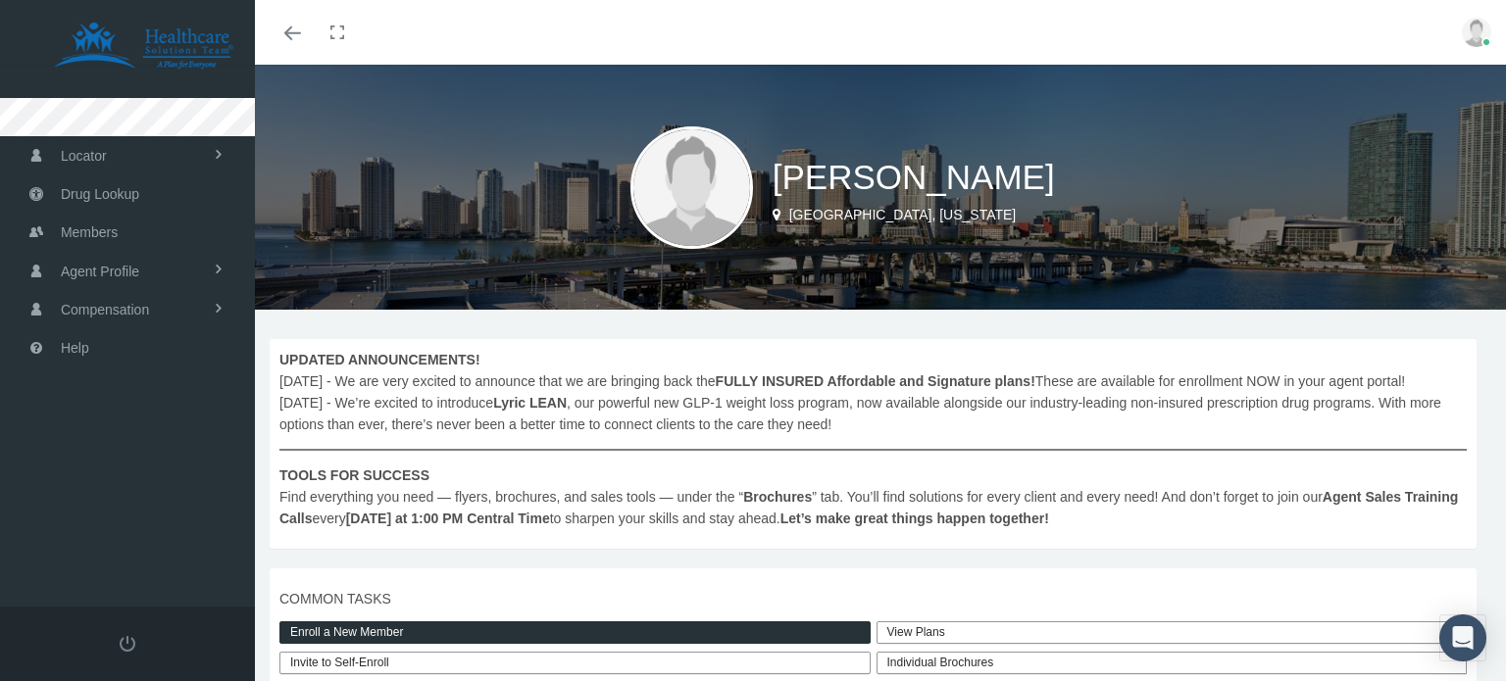
click at [731, 549] on div "UPDATED ANNOUNCEMENTS! September, 2025 - We are very excited to announce that w…" at bounding box center [873, 444] width 1207 height 210
